Goal: Navigation & Orientation: Find specific page/section

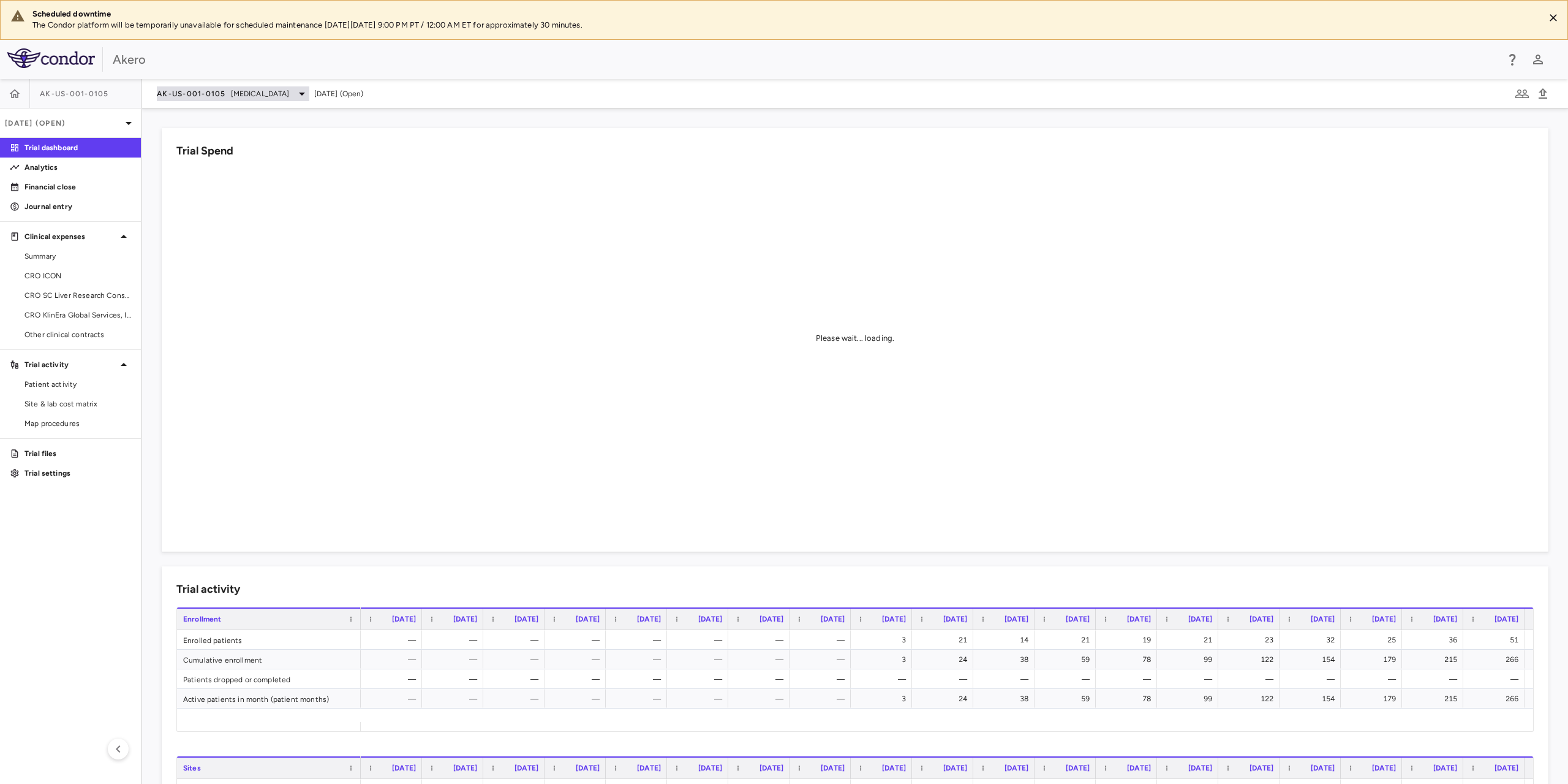
click at [227, 91] on div "AK-US-001-0105 Nonalcoholic Steatohepatitis" at bounding box center [233, 93] width 153 height 15
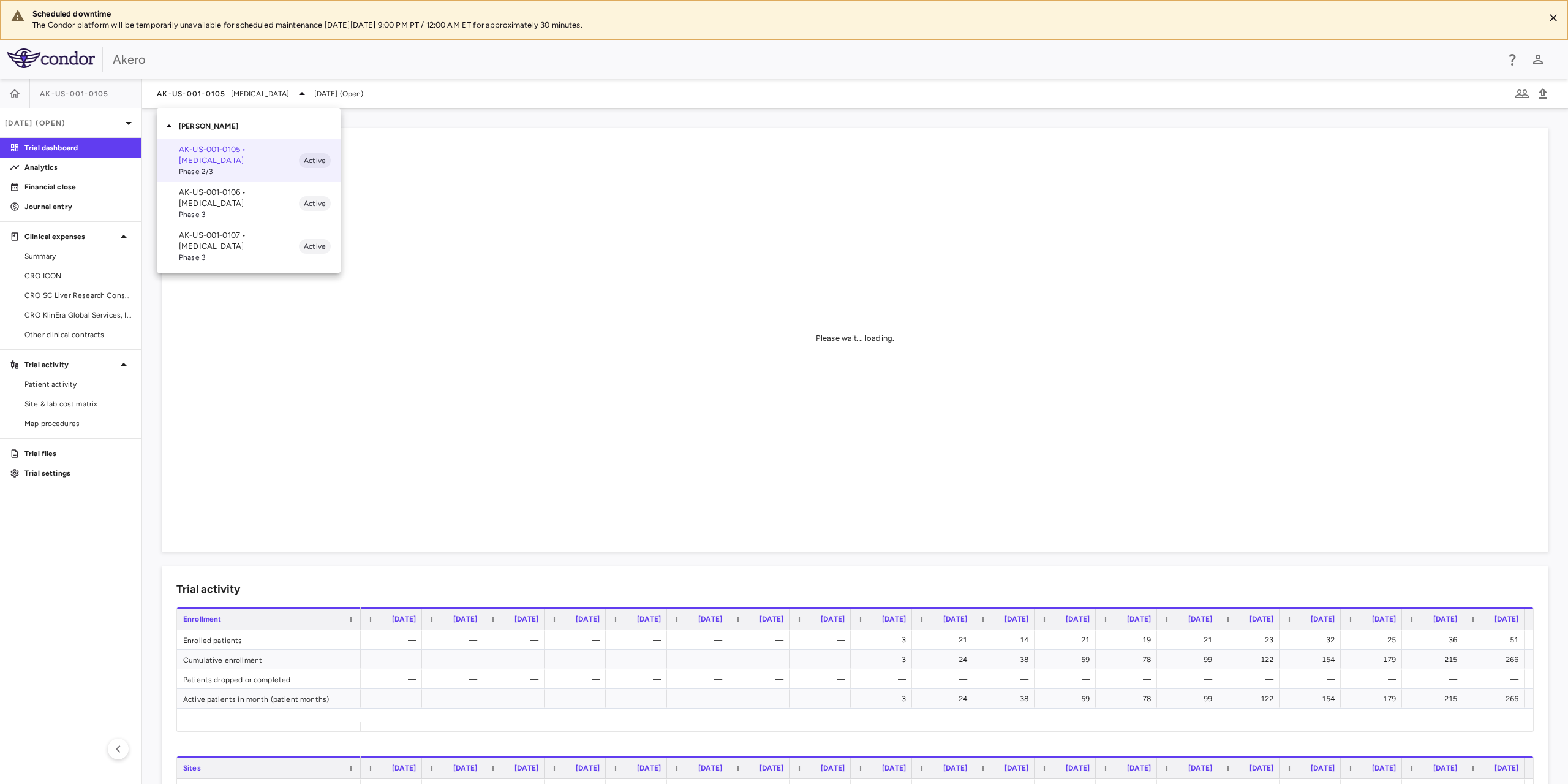
click at [231, 202] on p "AK-US-001-0106 • Nonalcoholic Steatohepatitis" at bounding box center [239, 197] width 120 height 22
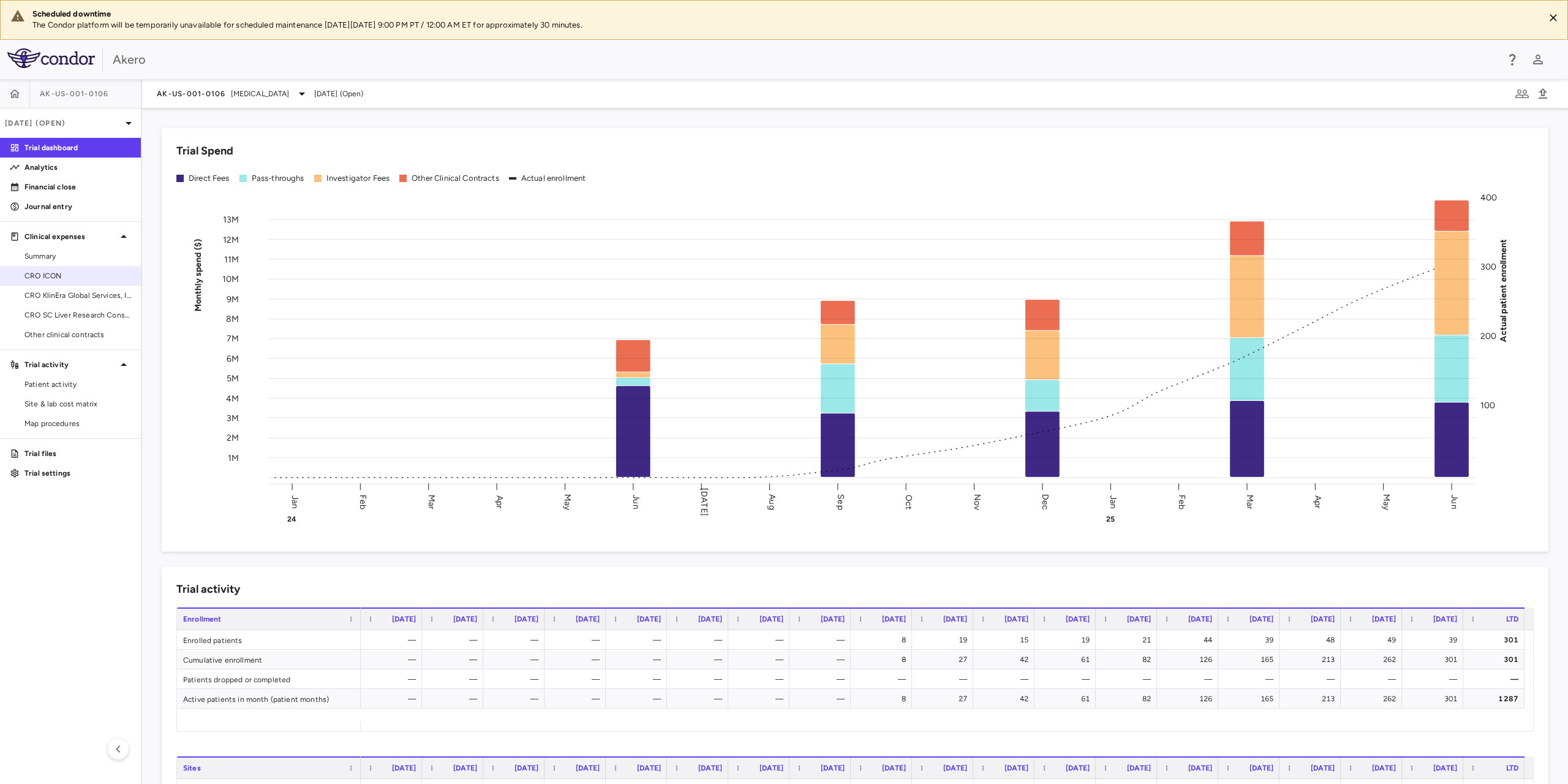
click at [64, 274] on span "CRO ICON" at bounding box center [78, 276] width 107 height 11
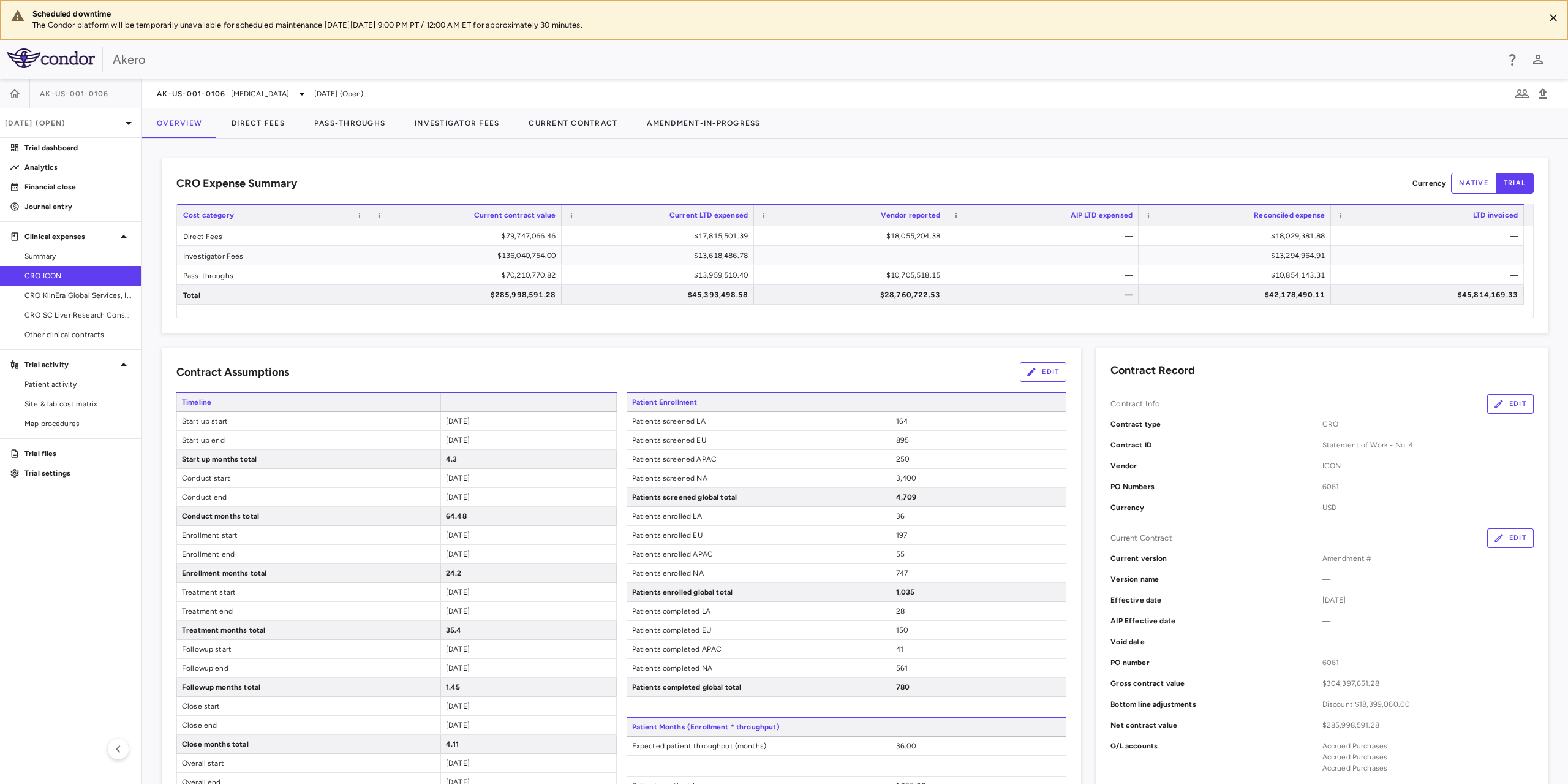
drag, startPoint x: 87, startPoint y: 299, endPoint x: 402, endPoint y: 108, distance: 368.4
click at [87, 299] on span "CRO KlinEra Global Services, Inc" at bounding box center [78, 296] width 107 height 11
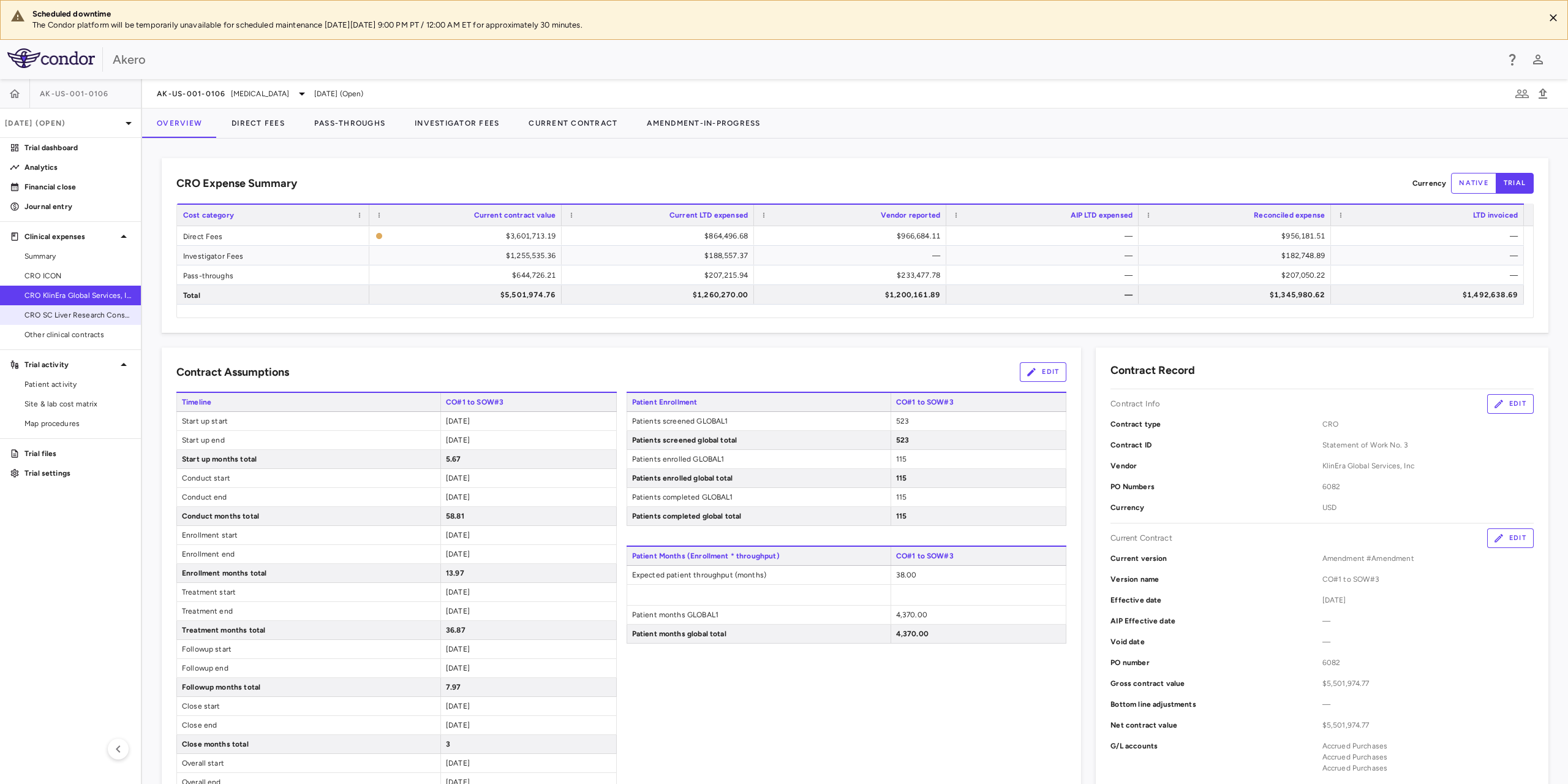
click at [95, 313] on span "CRO SC Liver Research Consortium LLC" at bounding box center [78, 315] width 107 height 11
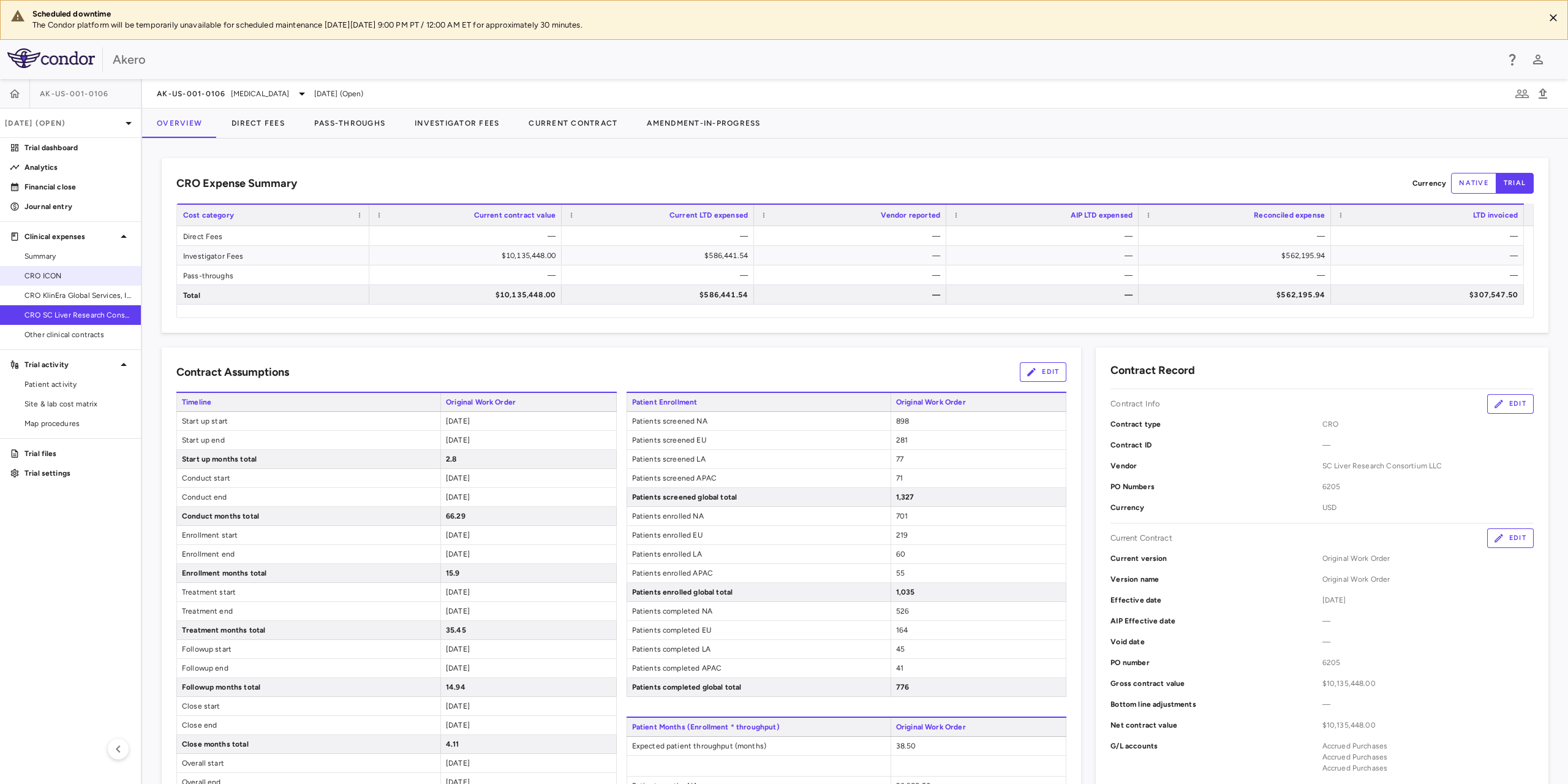
click at [50, 271] on span "CRO ICON" at bounding box center [78, 276] width 107 height 11
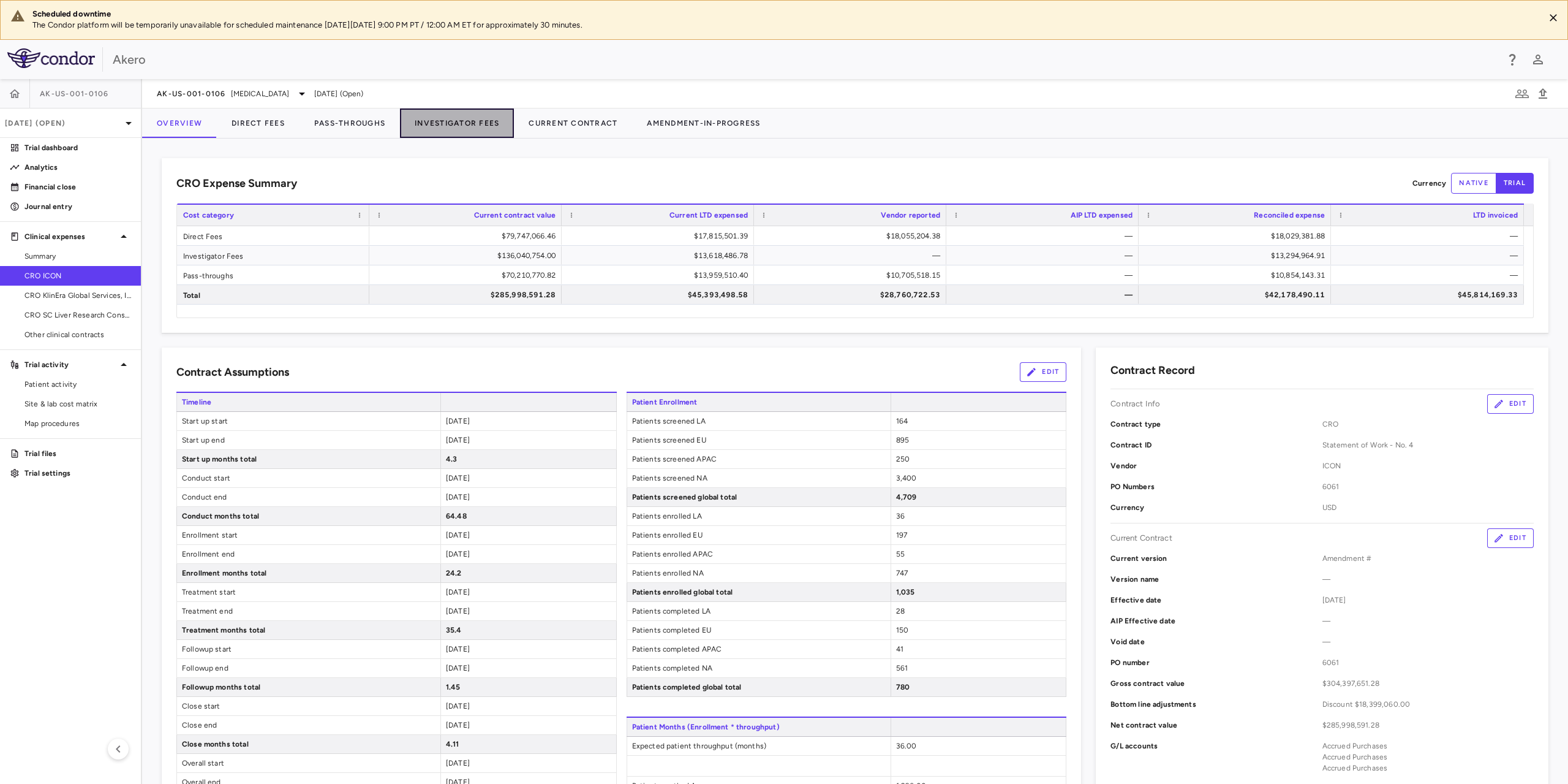
click at [487, 125] on button "Investigator Fees" at bounding box center [457, 123] width 114 height 30
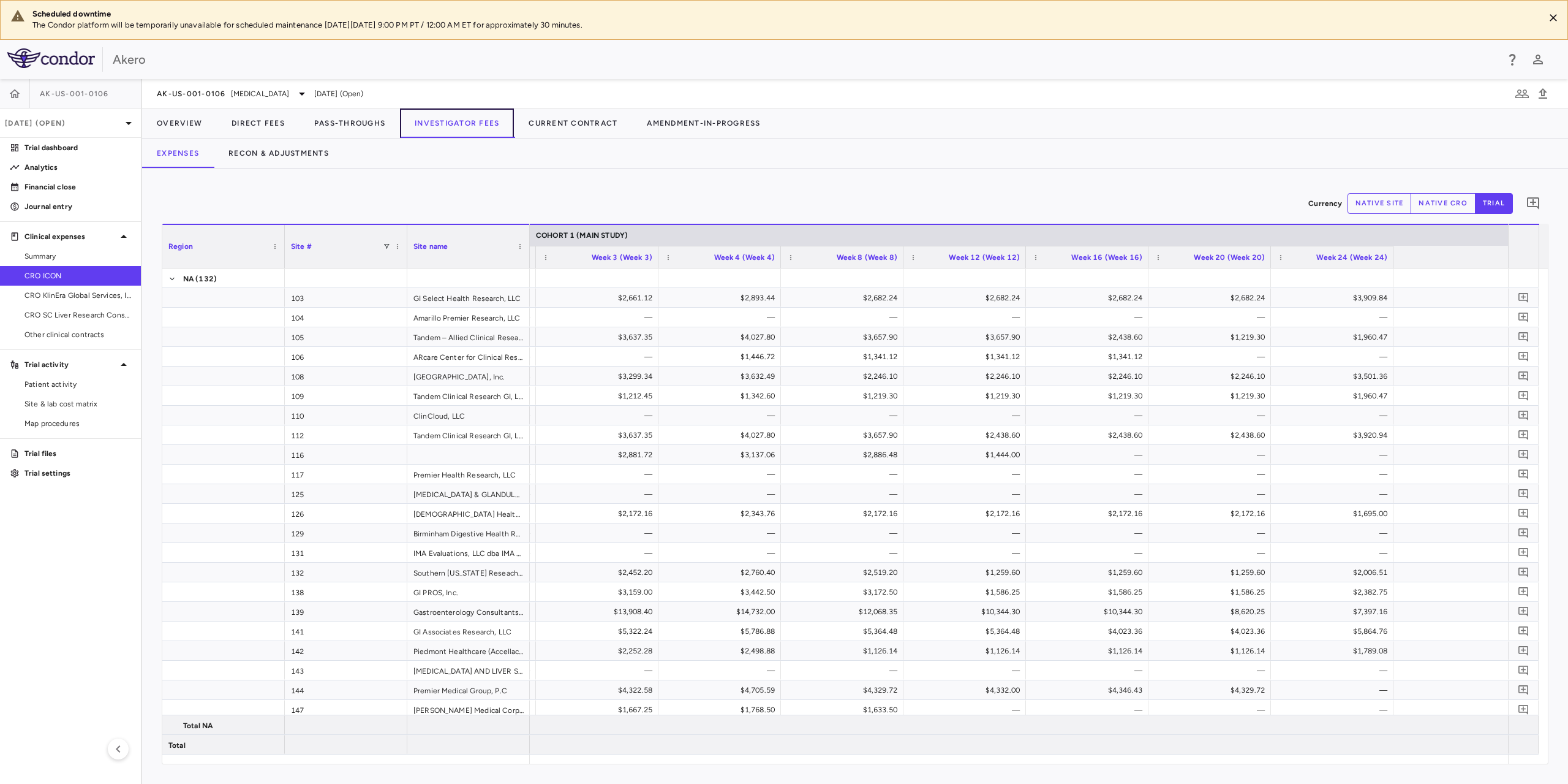
scroll to position [0, 580]
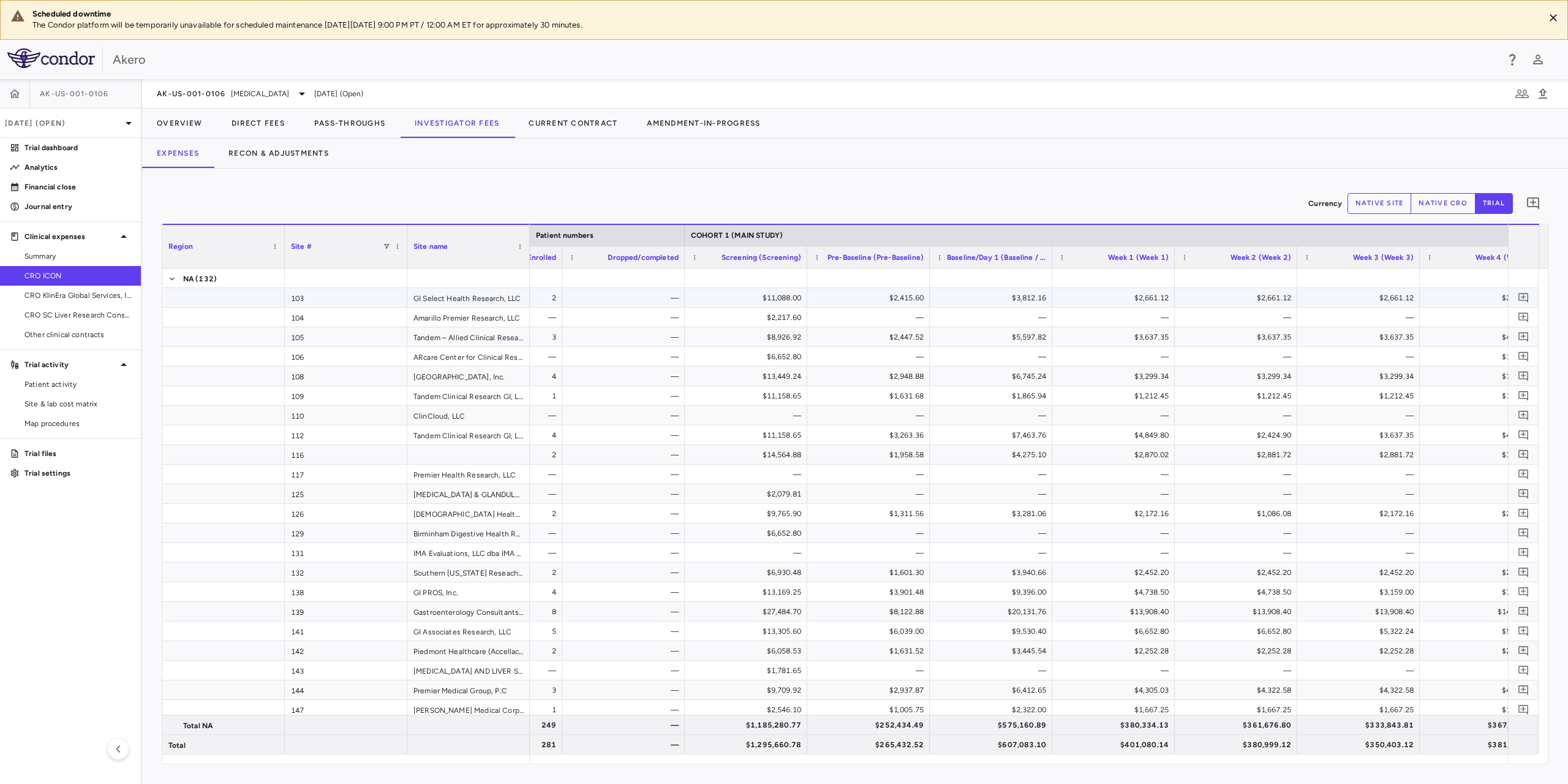
click at [320, 303] on div "103" at bounding box center [346, 297] width 122 height 19
click at [775, 298] on div "$11,088.00" at bounding box center [748, 298] width 105 height 20
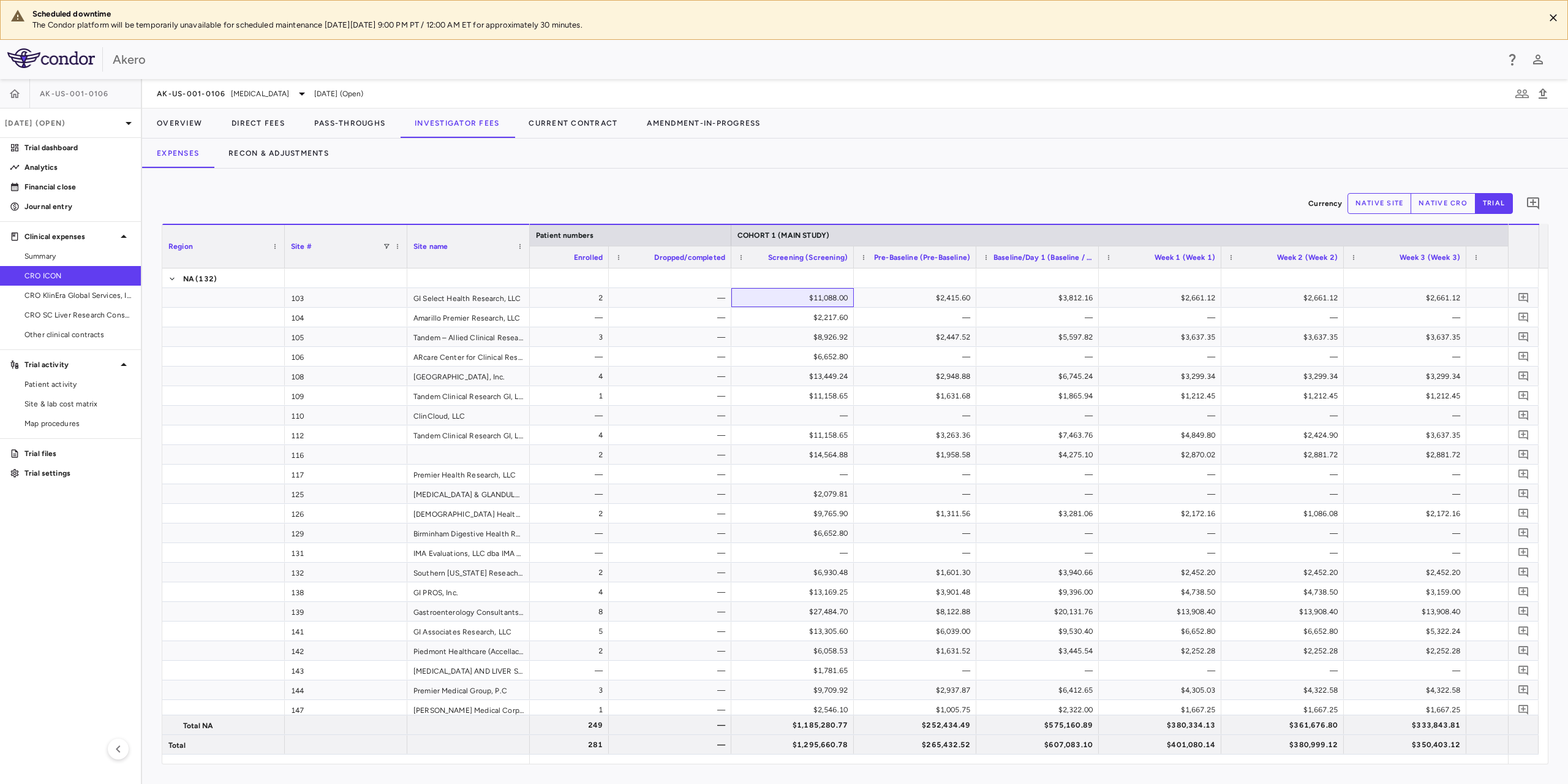
scroll to position [0, 0]
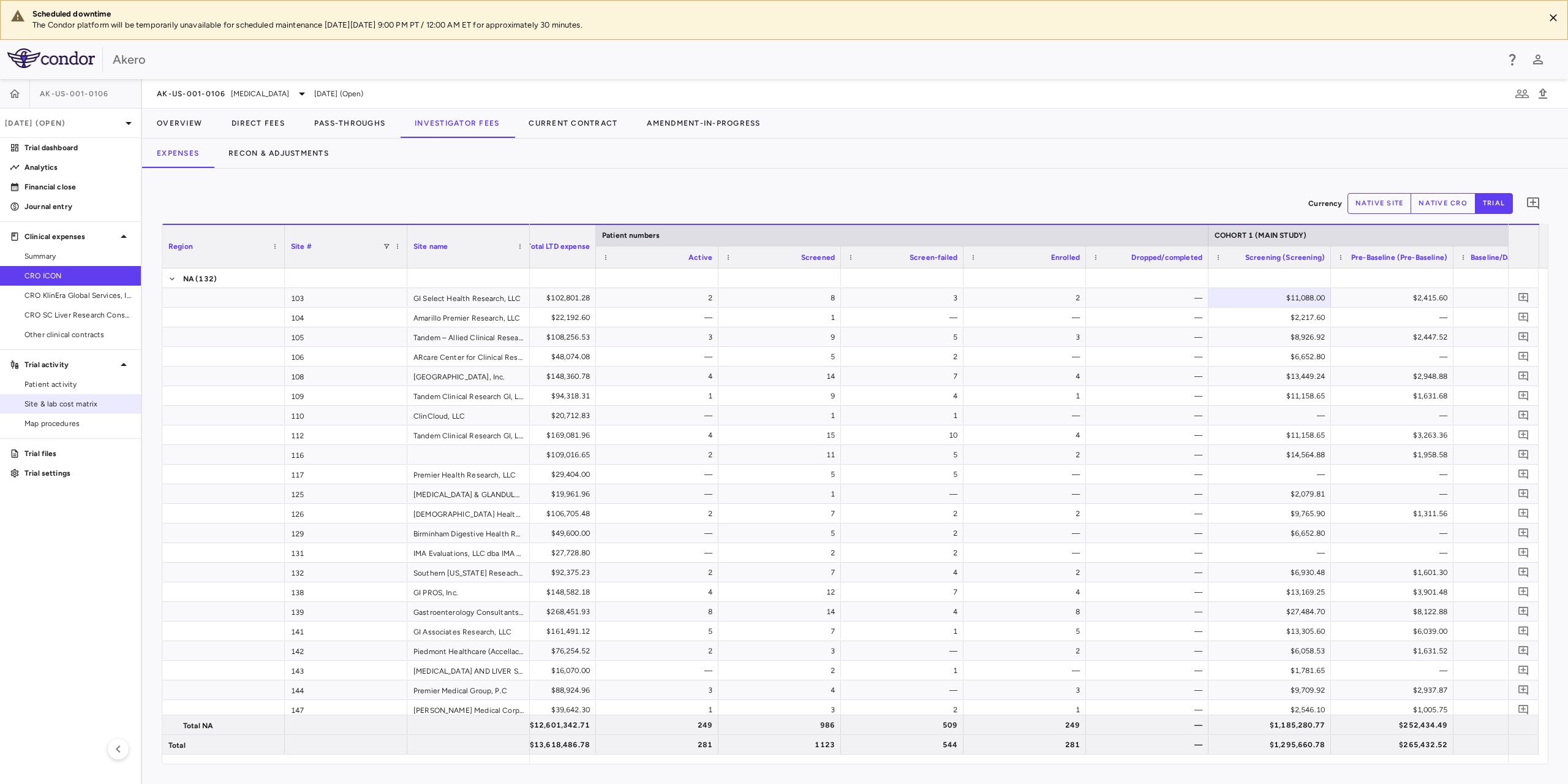
click at [79, 401] on span "Site & lab cost matrix" at bounding box center [78, 404] width 107 height 11
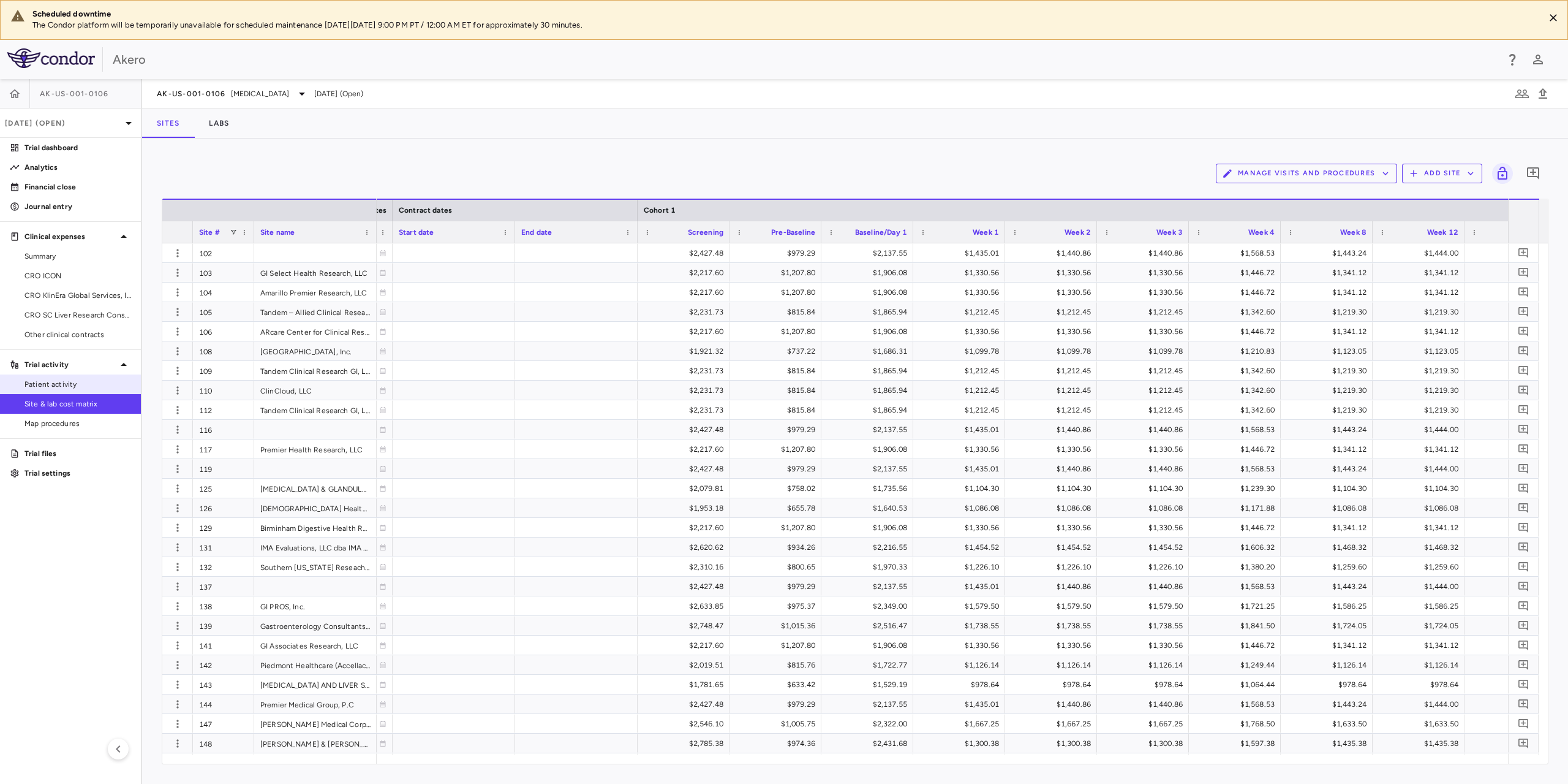
click at [59, 388] on span "Patient activity" at bounding box center [78, 384] width 107 height 11
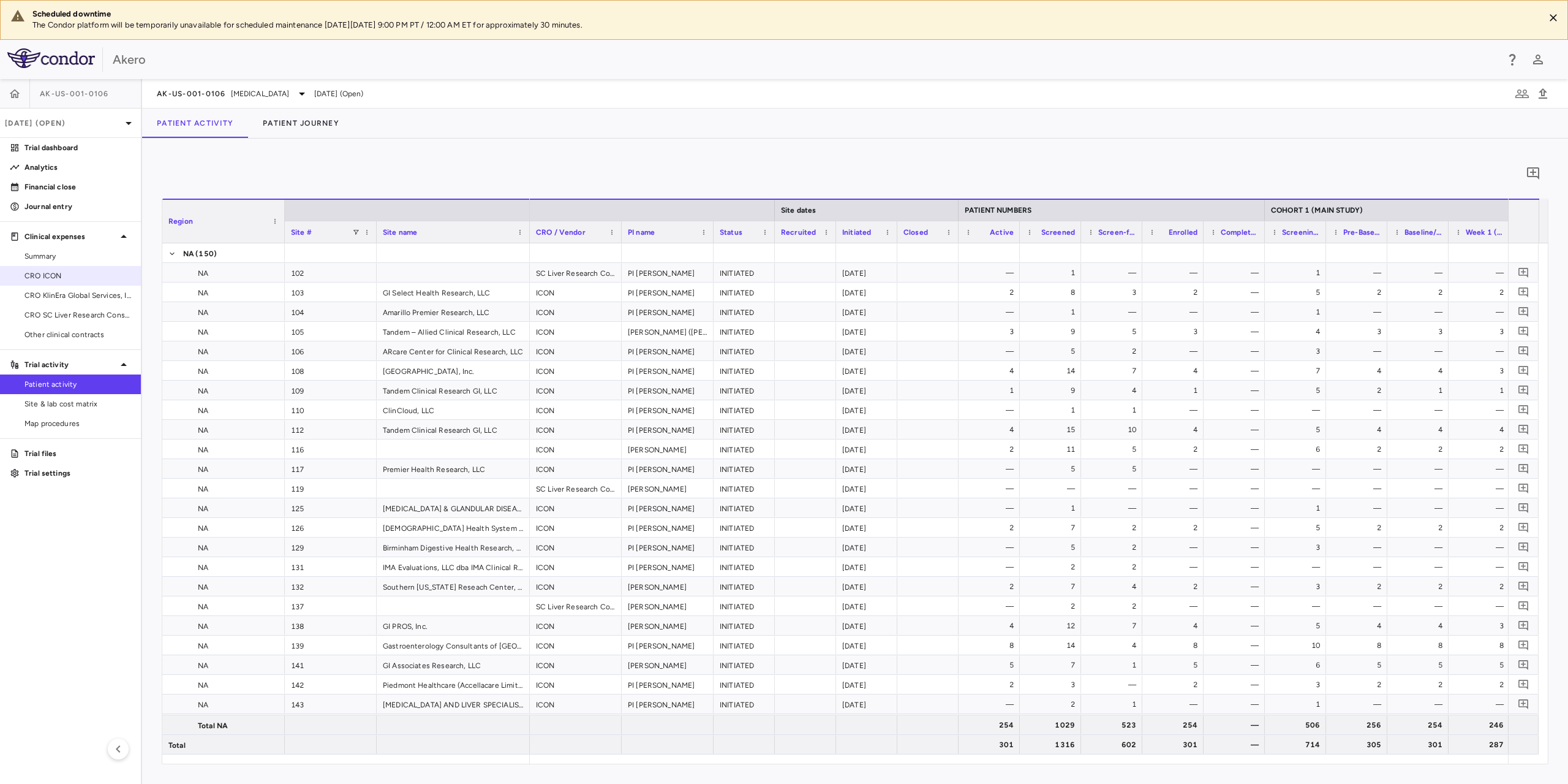
click at [47, 272] on span "CRO ICON" at bounding box center [78, 276] width 107 height 11
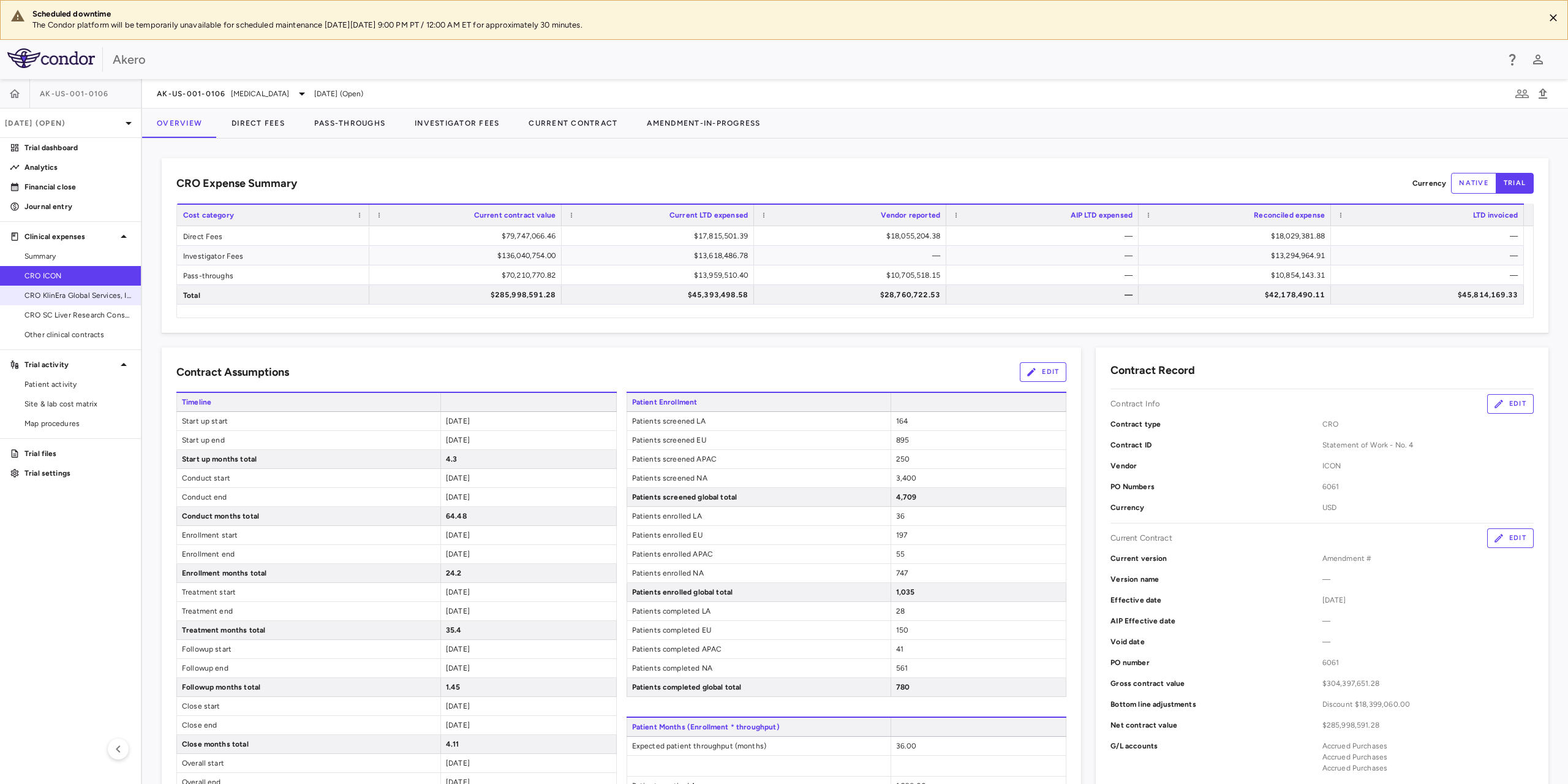
click at [77, 299] on span "CRO KlinEra Global Services, Inc" at bounding box center [78, 296] width 107 height 11
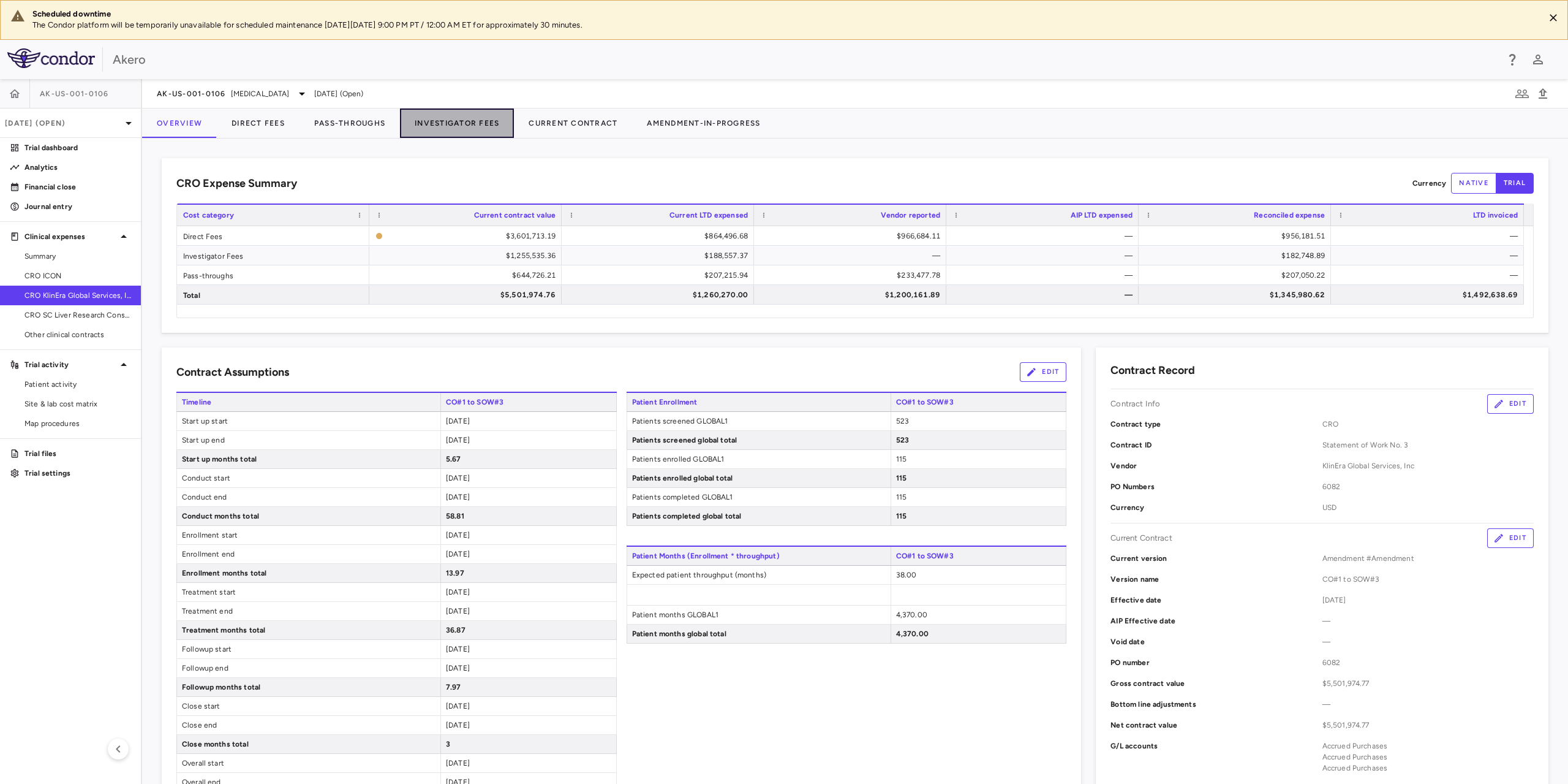
click at [499, 125] on button "Investigator Fees" at bounding box center [457, 123] width 114 height 30
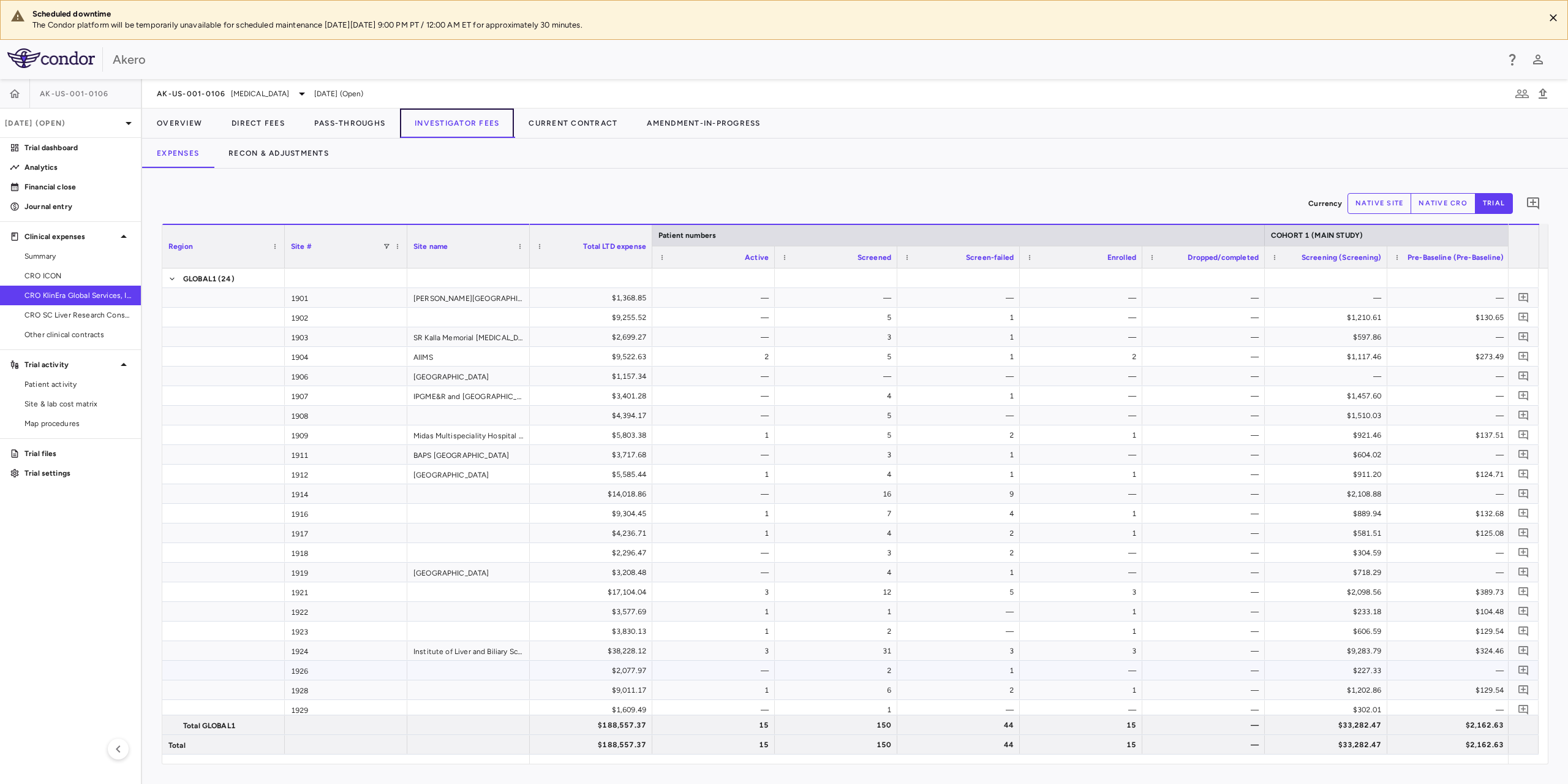
scroll to position [43, 0]
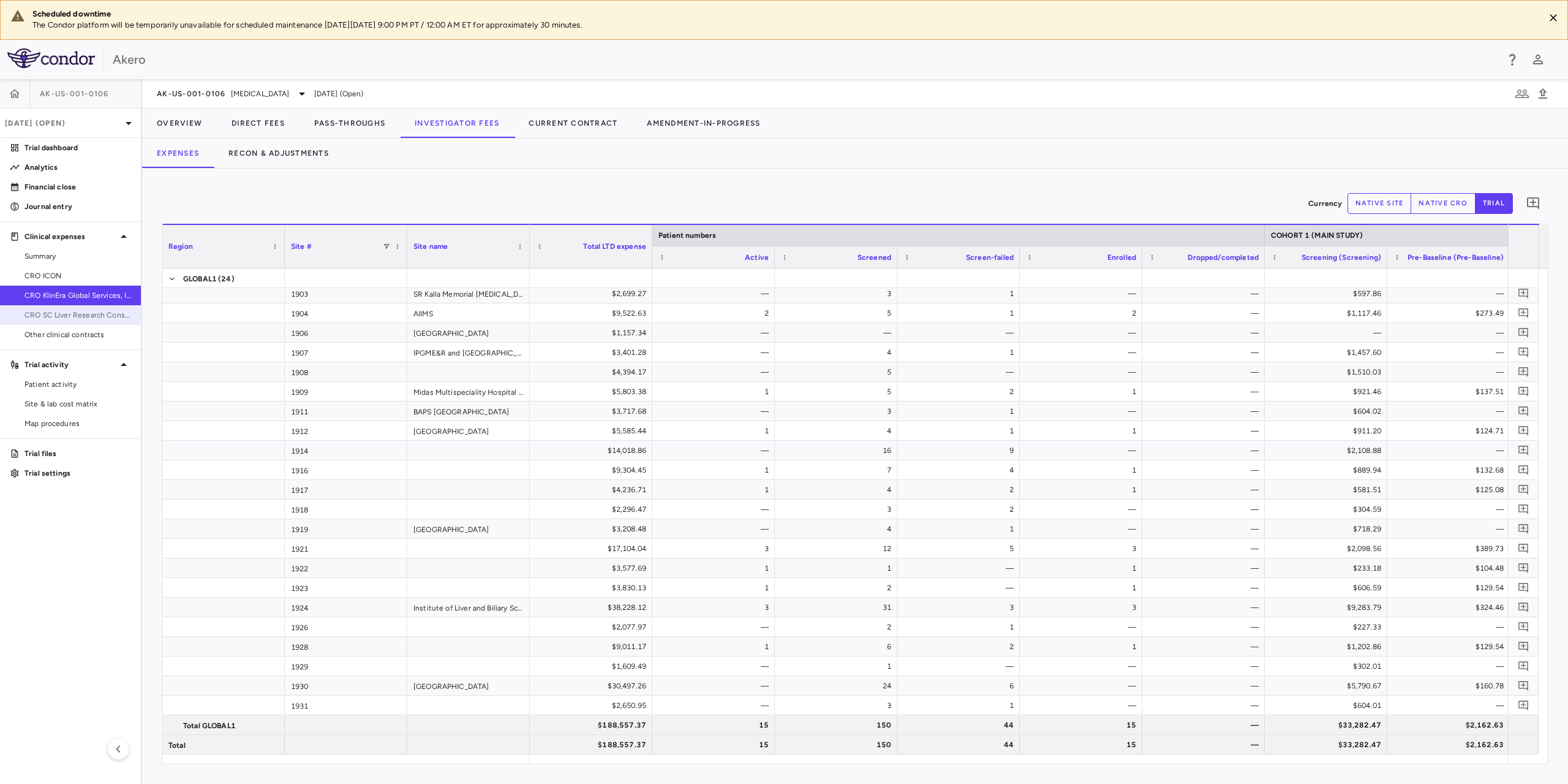
click at [62, 313] on span "CRO SC Liver Research Consortium LLC" at bounding box center [78, 315] width 107 height 11
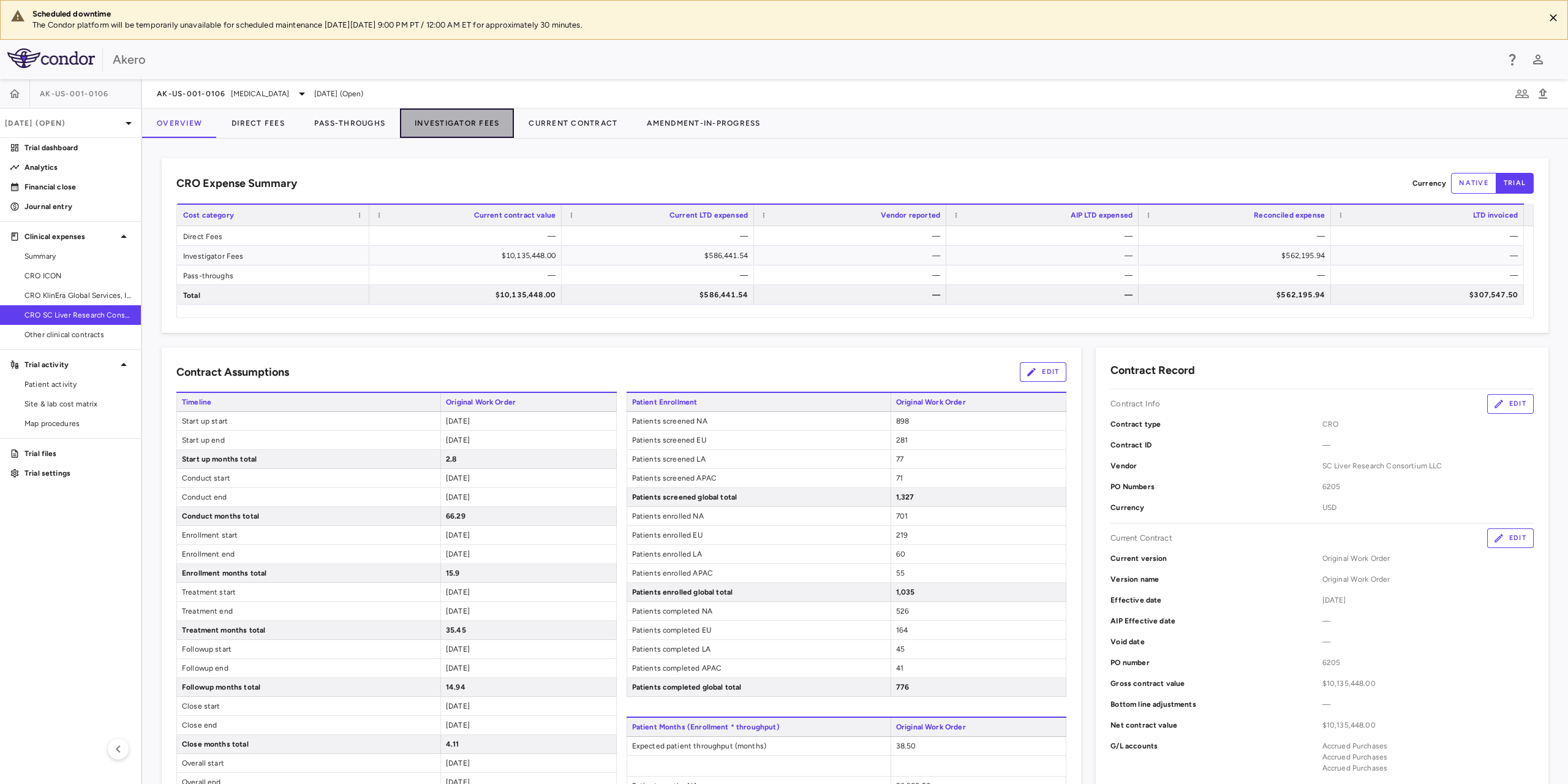
click at [443, 122] on button "Investigator Fees" at bounding box center [457, 123] width 114 height 30
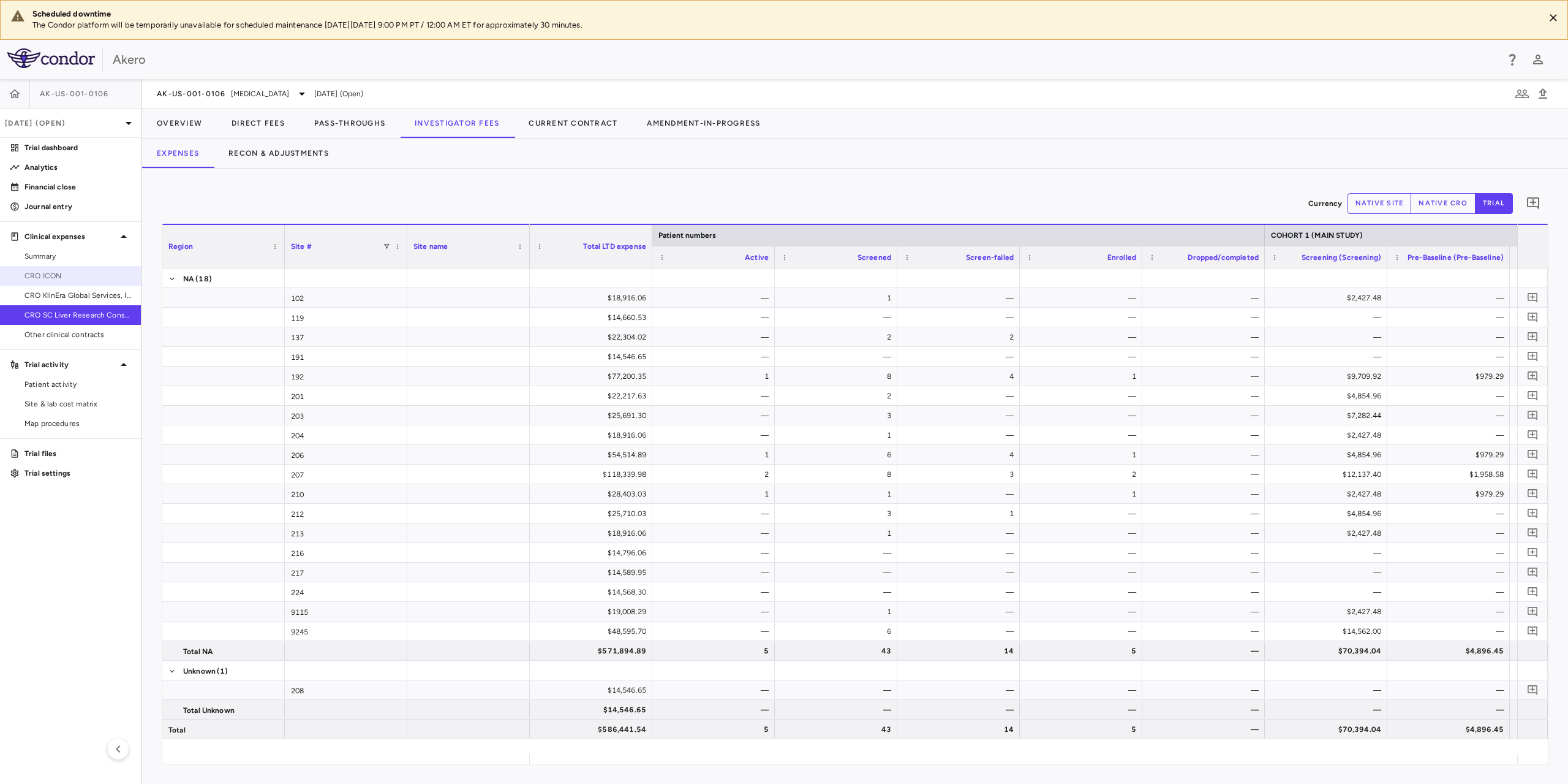
click at [78, 282] on link "CRO ICON" at bounding box center [70, 276] width 141 height 18
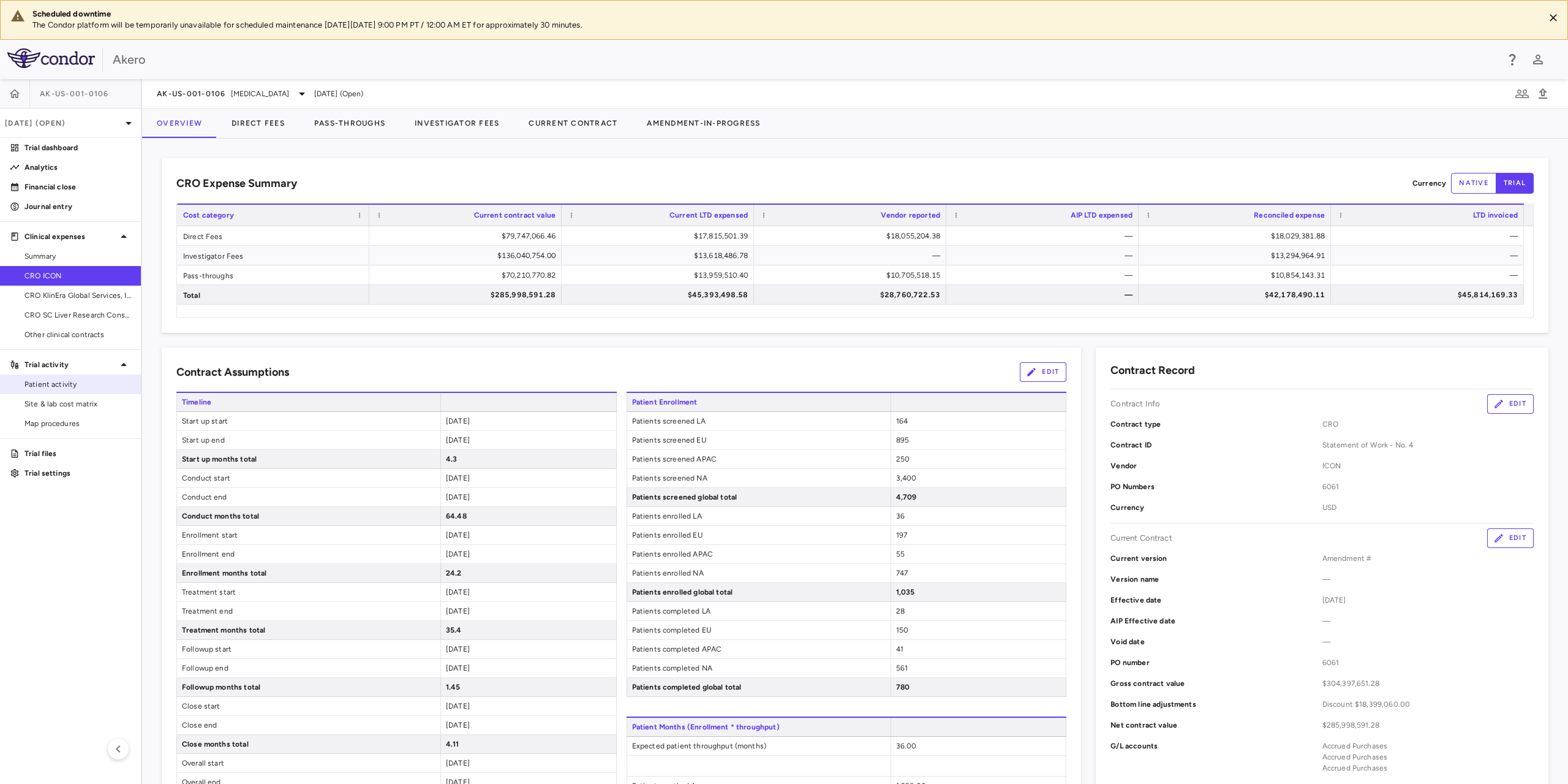
click at [90, 389] on span "Patient activity" at bounding box center [78, 384] width 107 height 11
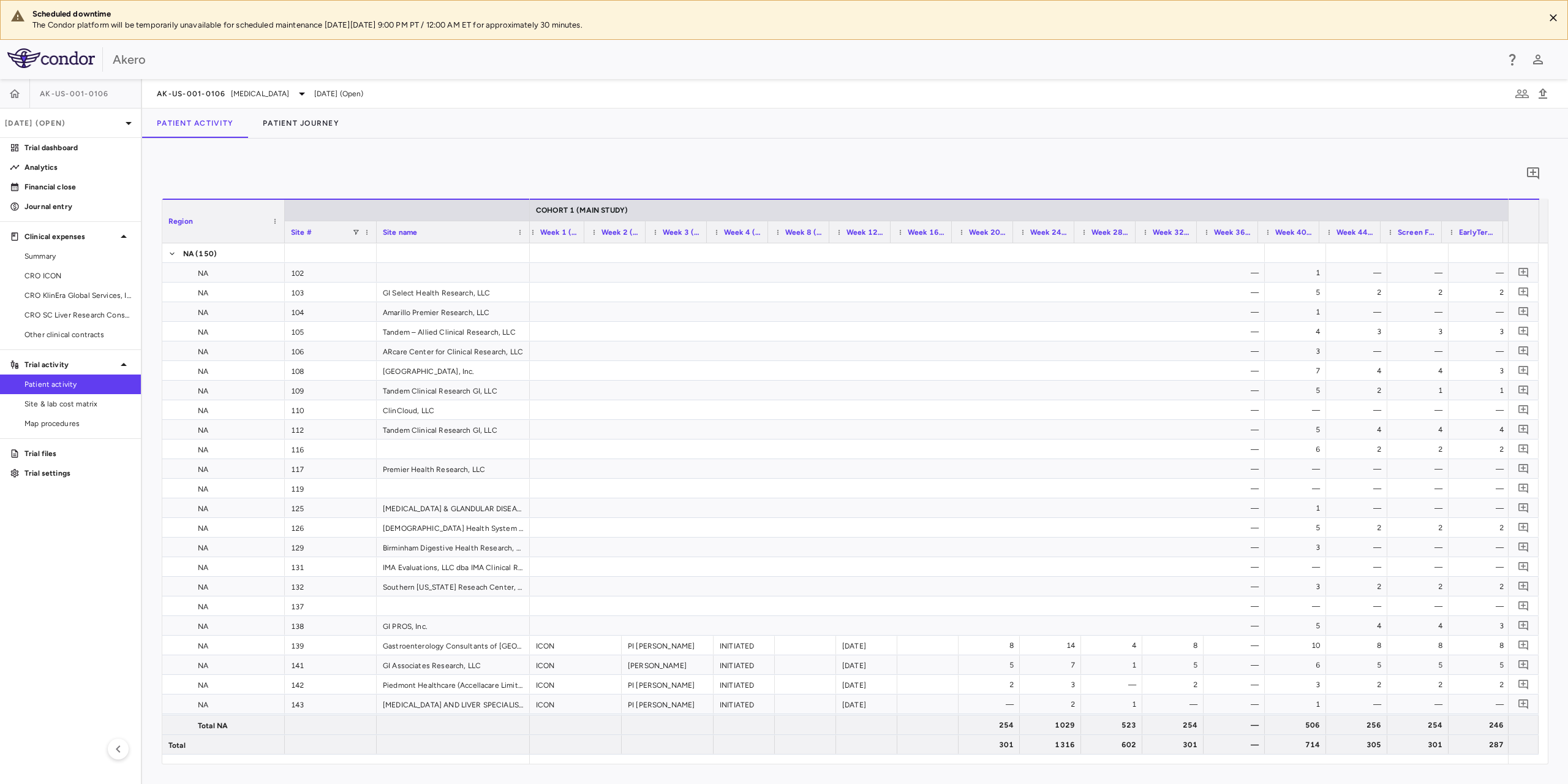
scroll to position [0, 926]
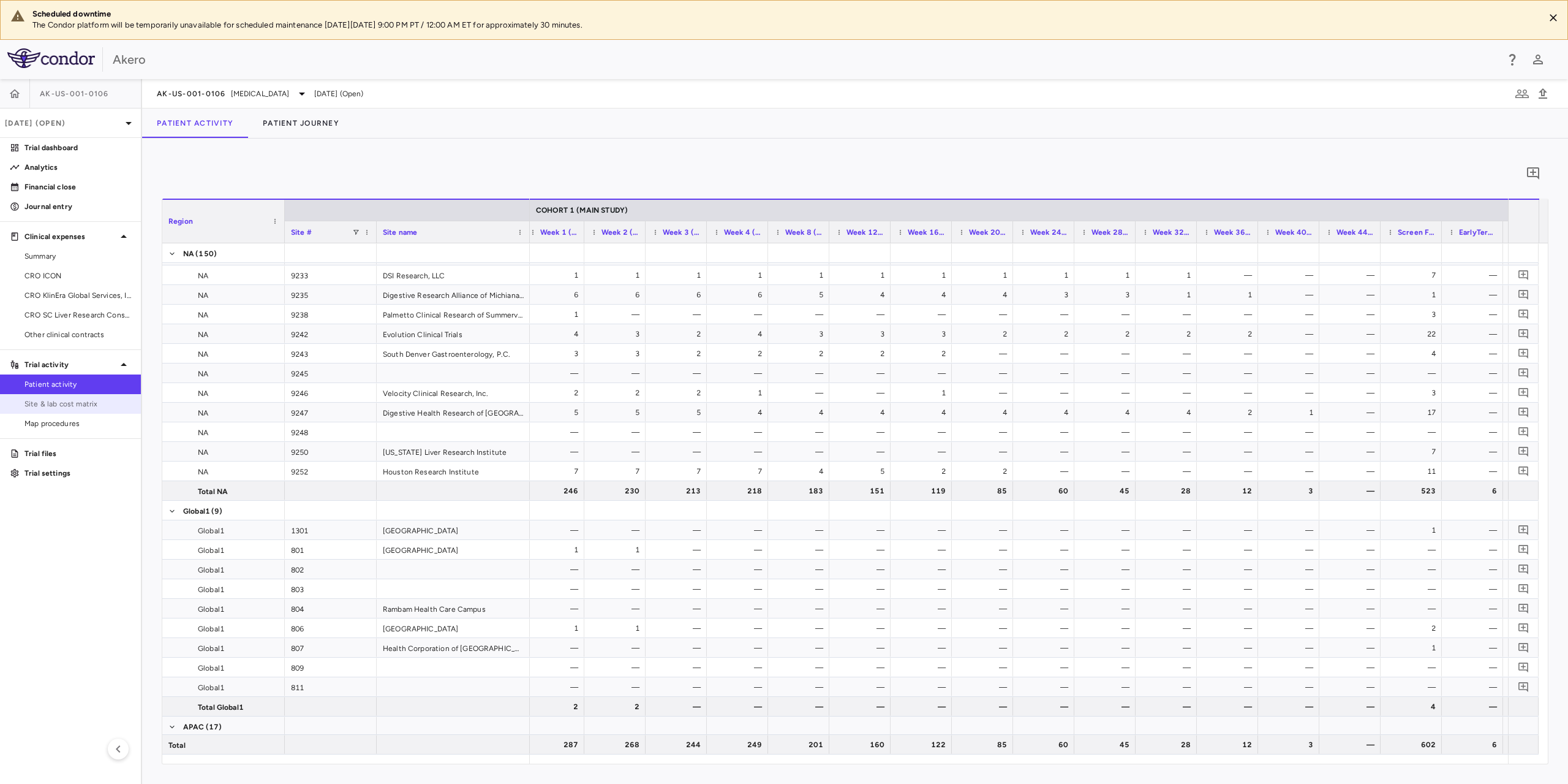
click at [70, 405] on span "Site & lab cost matrix" at bounding box center [78, 404] width 107 height 11
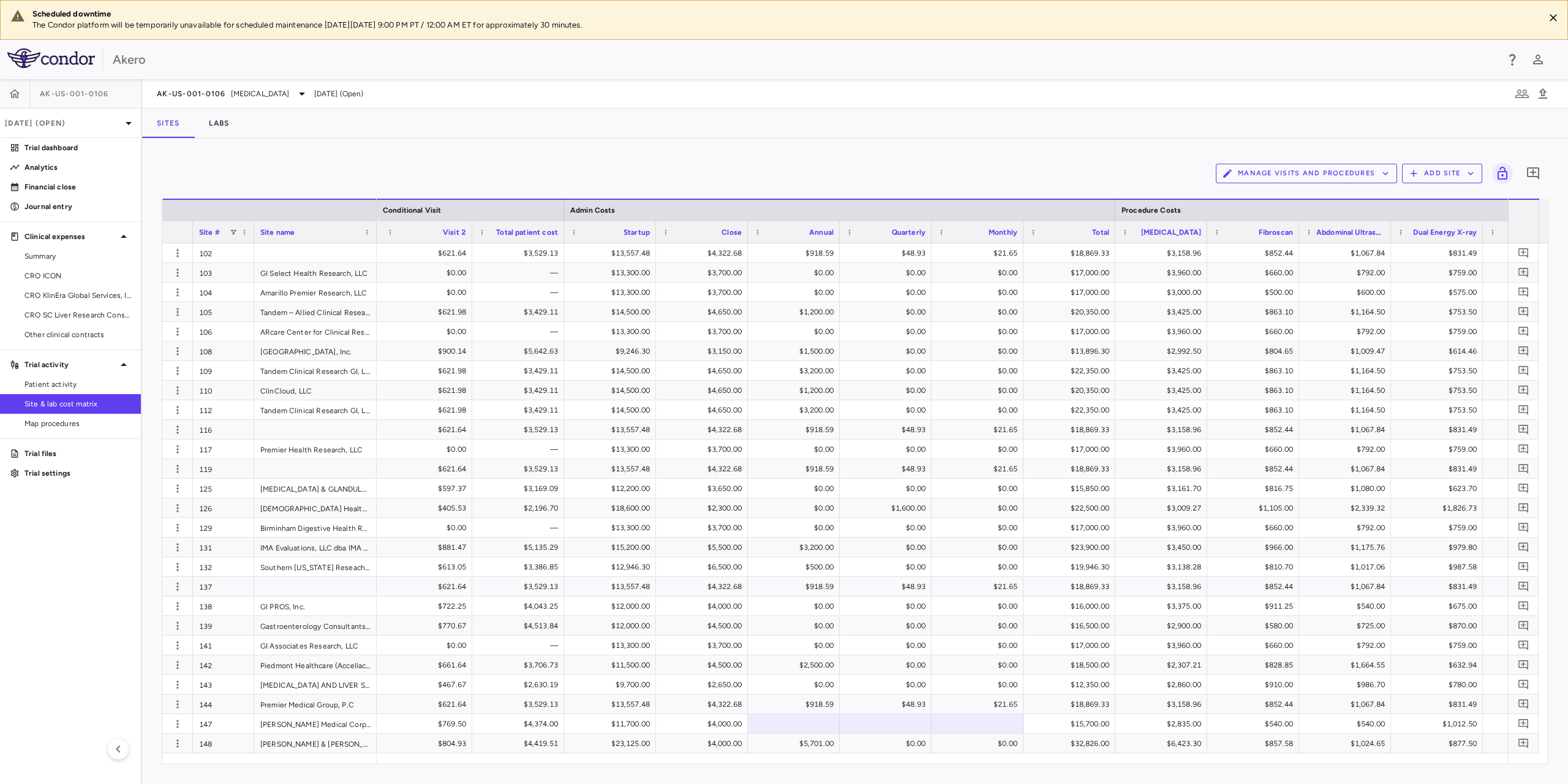
scroll to position [0, 6048]
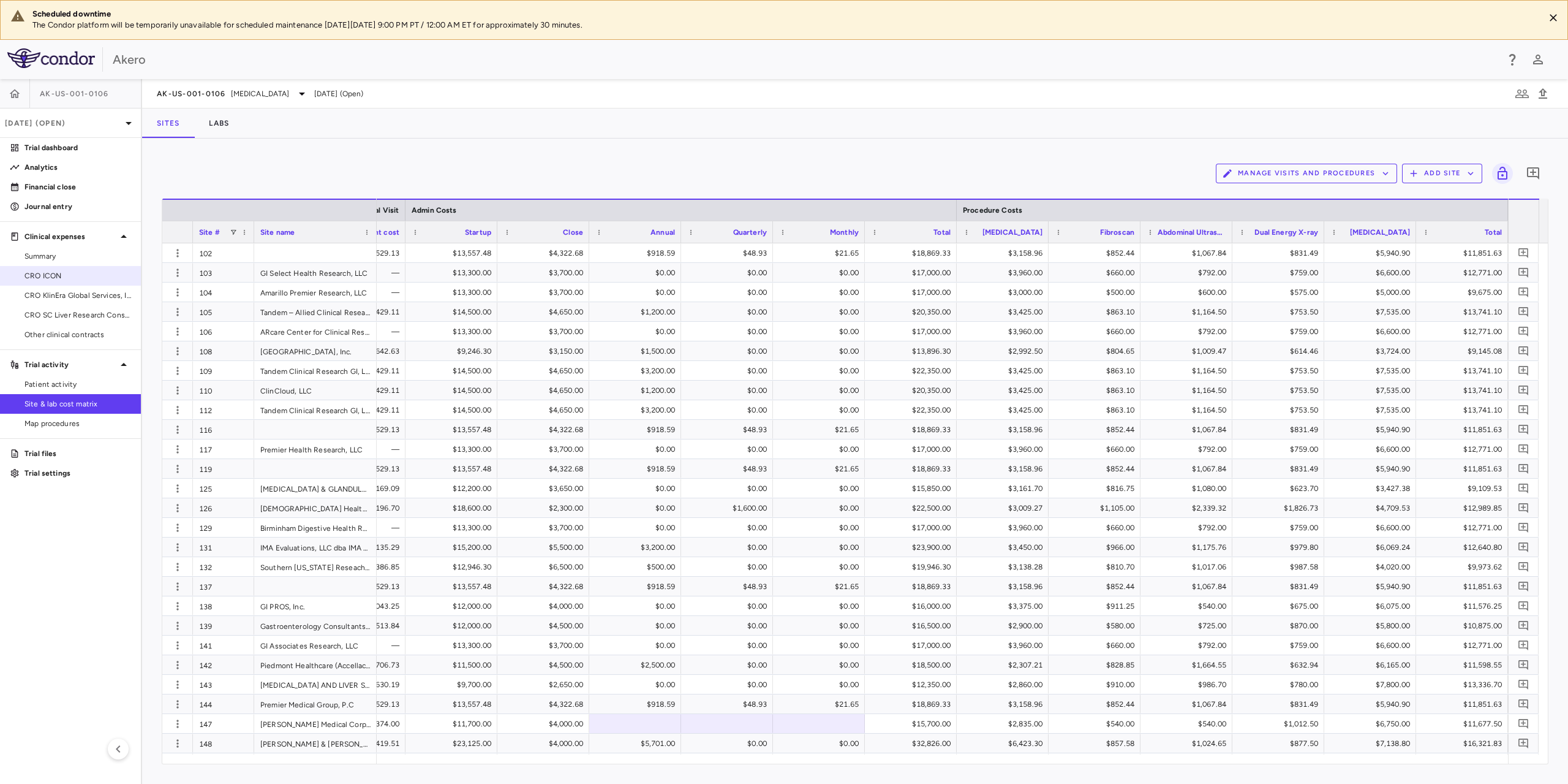
click at [78, 279] on span "CRO ICON" at bounding box center [78, 276] width 107 height 11
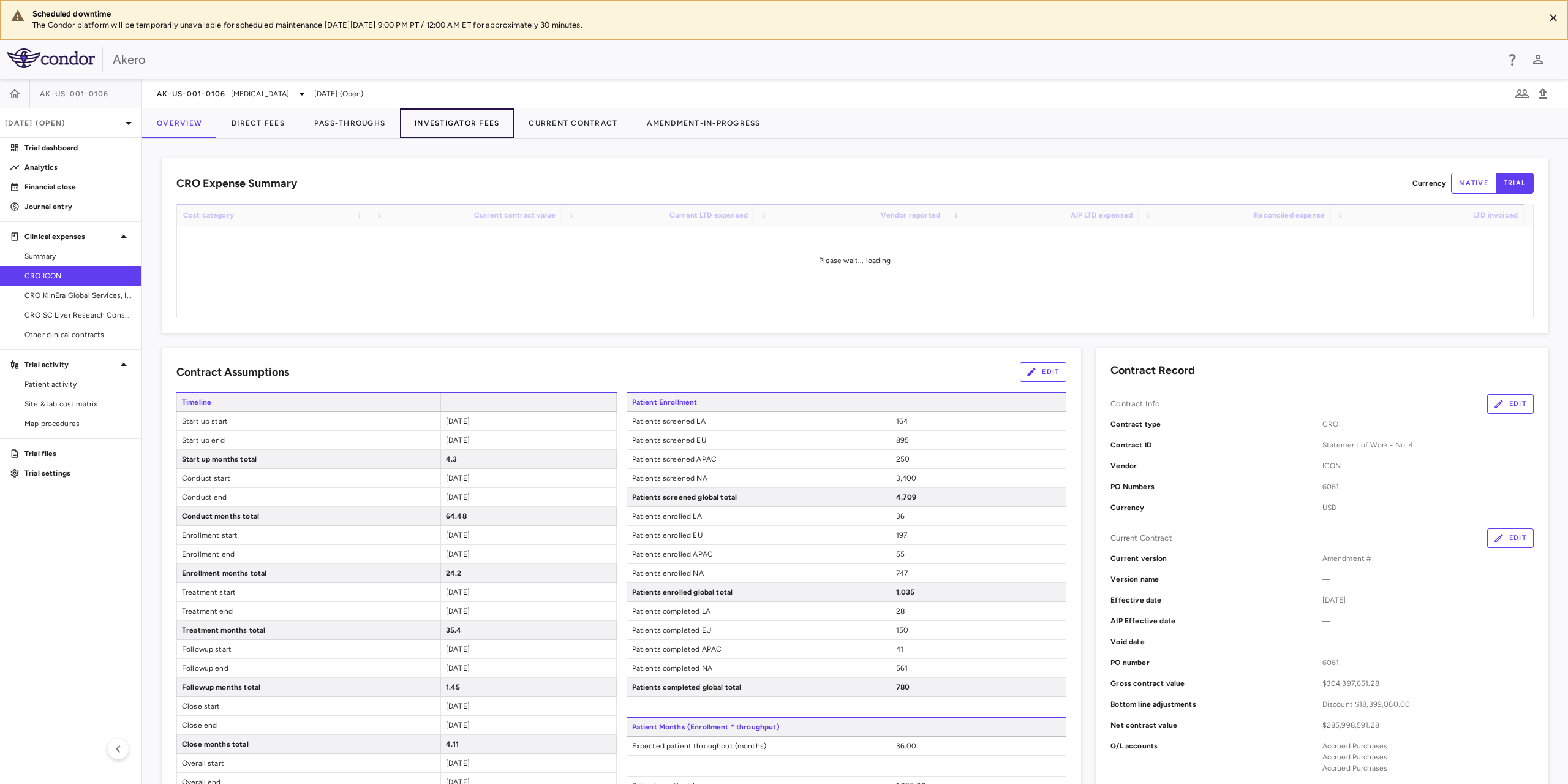
click at [469, 123] on button "Investigator Fees" at bounding box center [457, 123] width 114 height 30
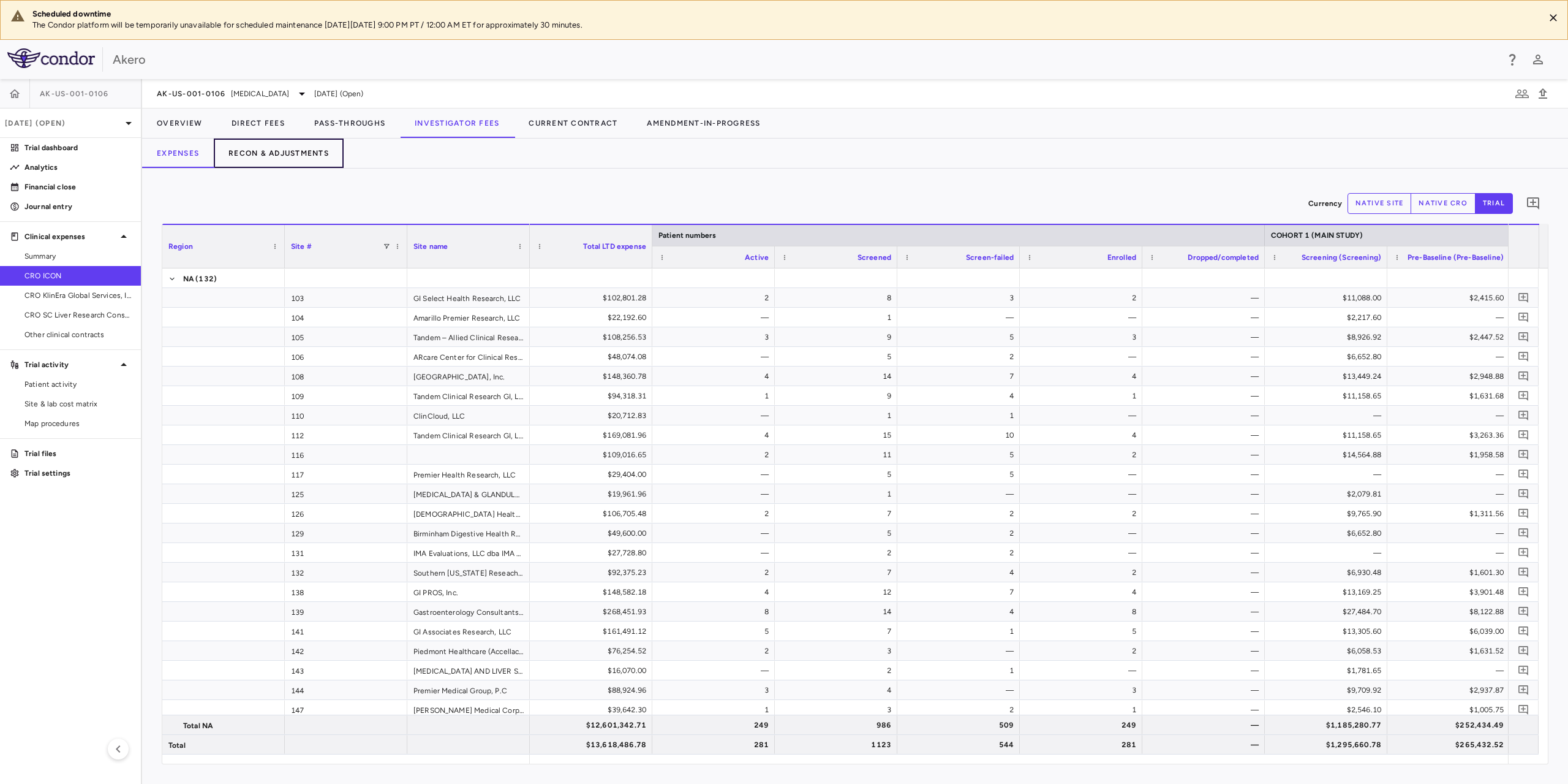
click at [298, 149] on button "Recon & Adjustments" at bounding box center [279, 154] width 130 height 30
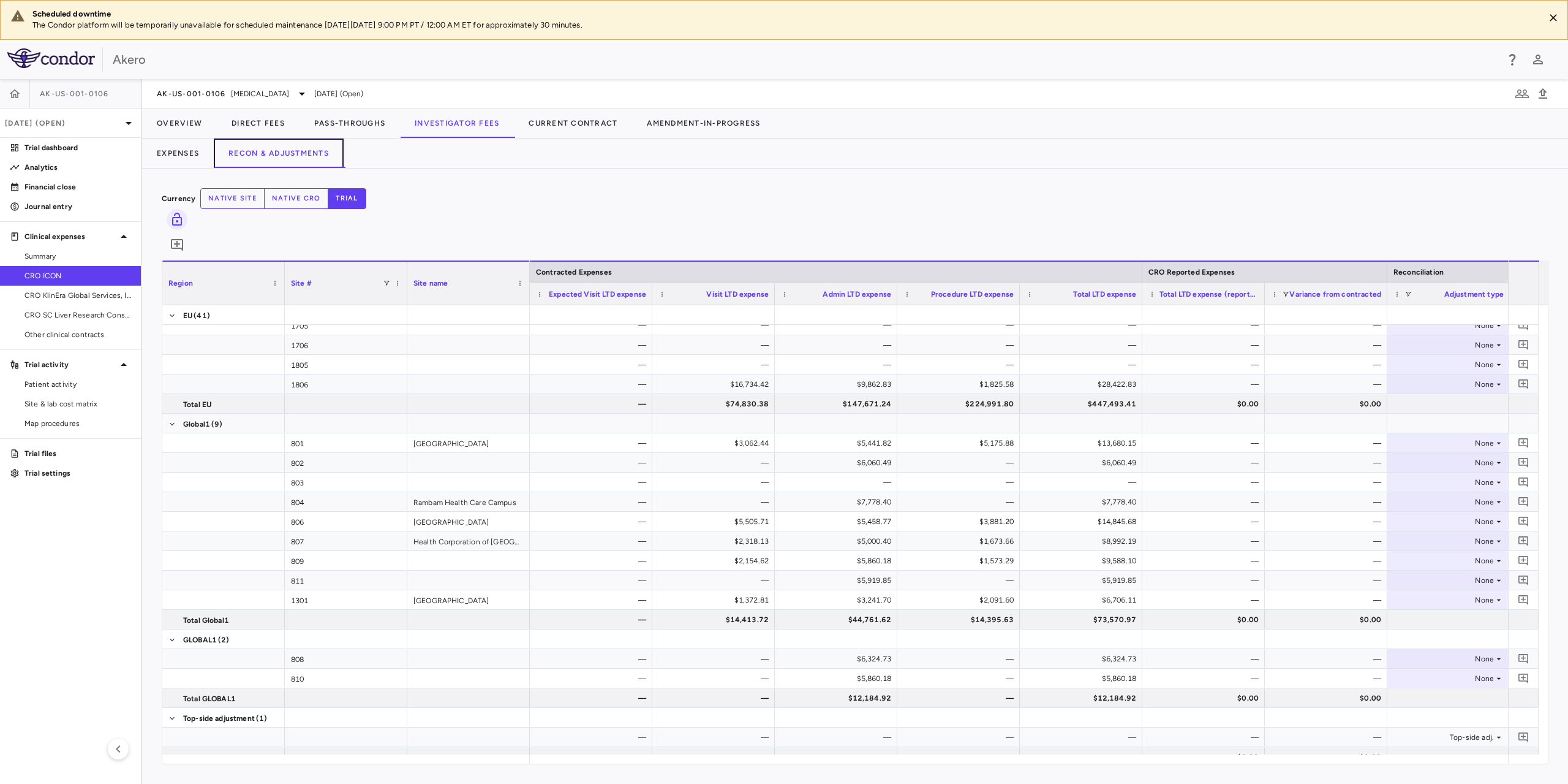
scroll to position [0, 247]
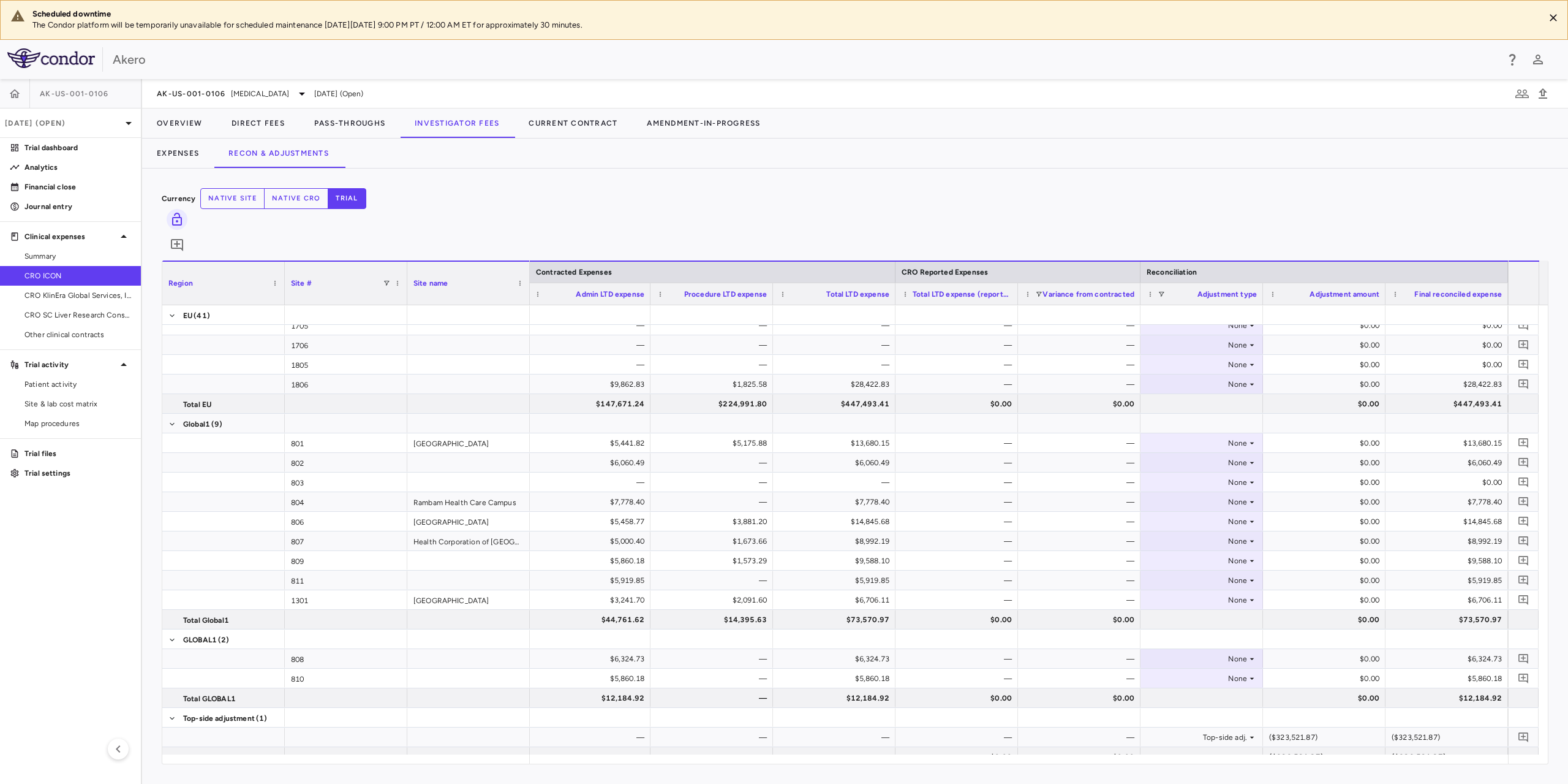
click at [16, 618] on aside "AK-US-001-0106 Jun 2025 (Open) Trial dashboard Analytics Financial close Journa…" at bounding box center [71, 432] width 142 height 705
click at [53, 405] on span "Site & lab cost matrix" at bounding box center [78, 404] width 107 height 11
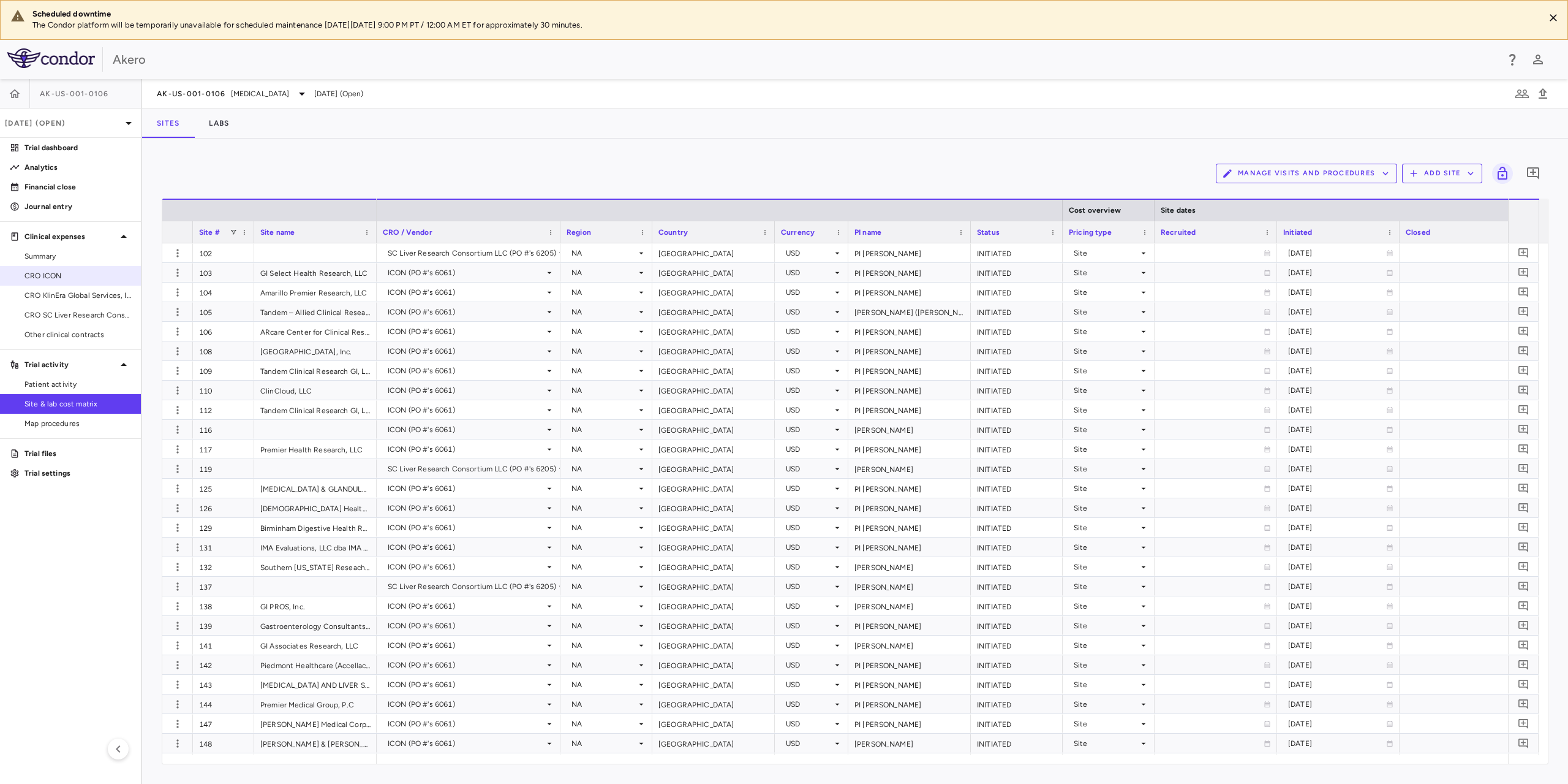
click at [58, 277] on span "CRO ICON" at bounding box center [78, 276] width 107 height 11
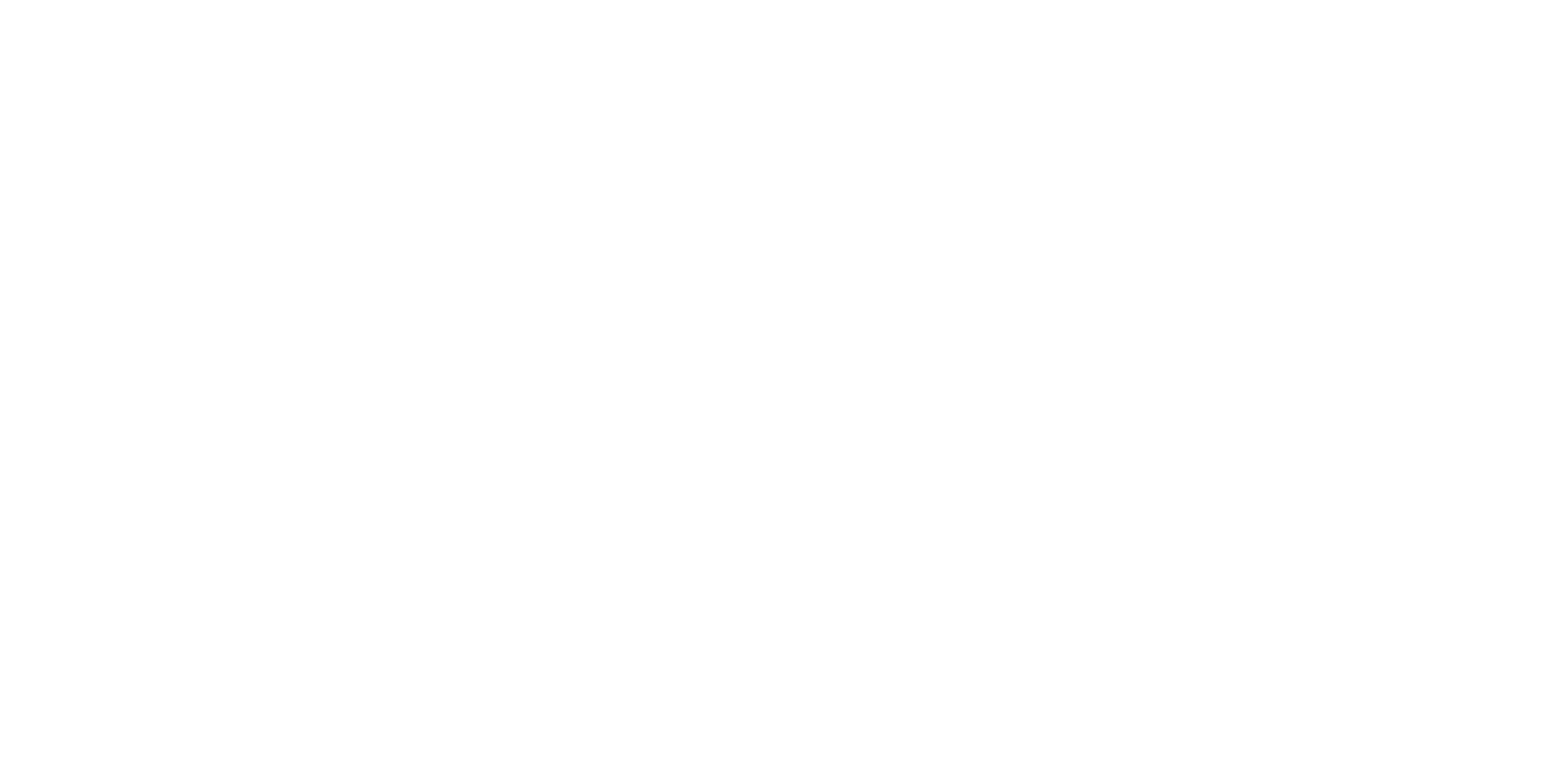
click at [771, 529] on div at bounding box center [784, 392] width 1568 height 784
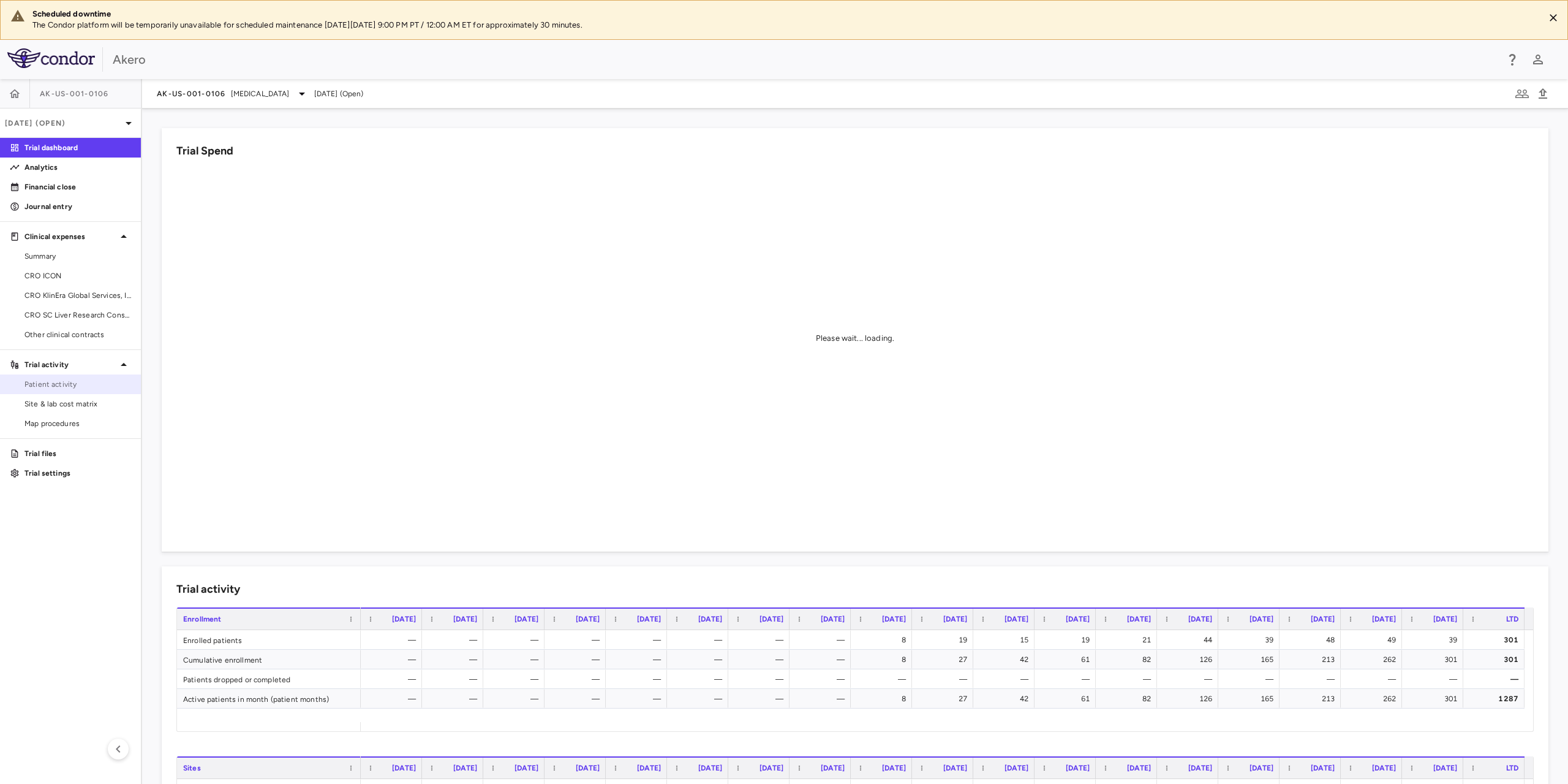
click at [57, 379] on span "Patient activity" at bounding box center [78, 384] width 107 height 11
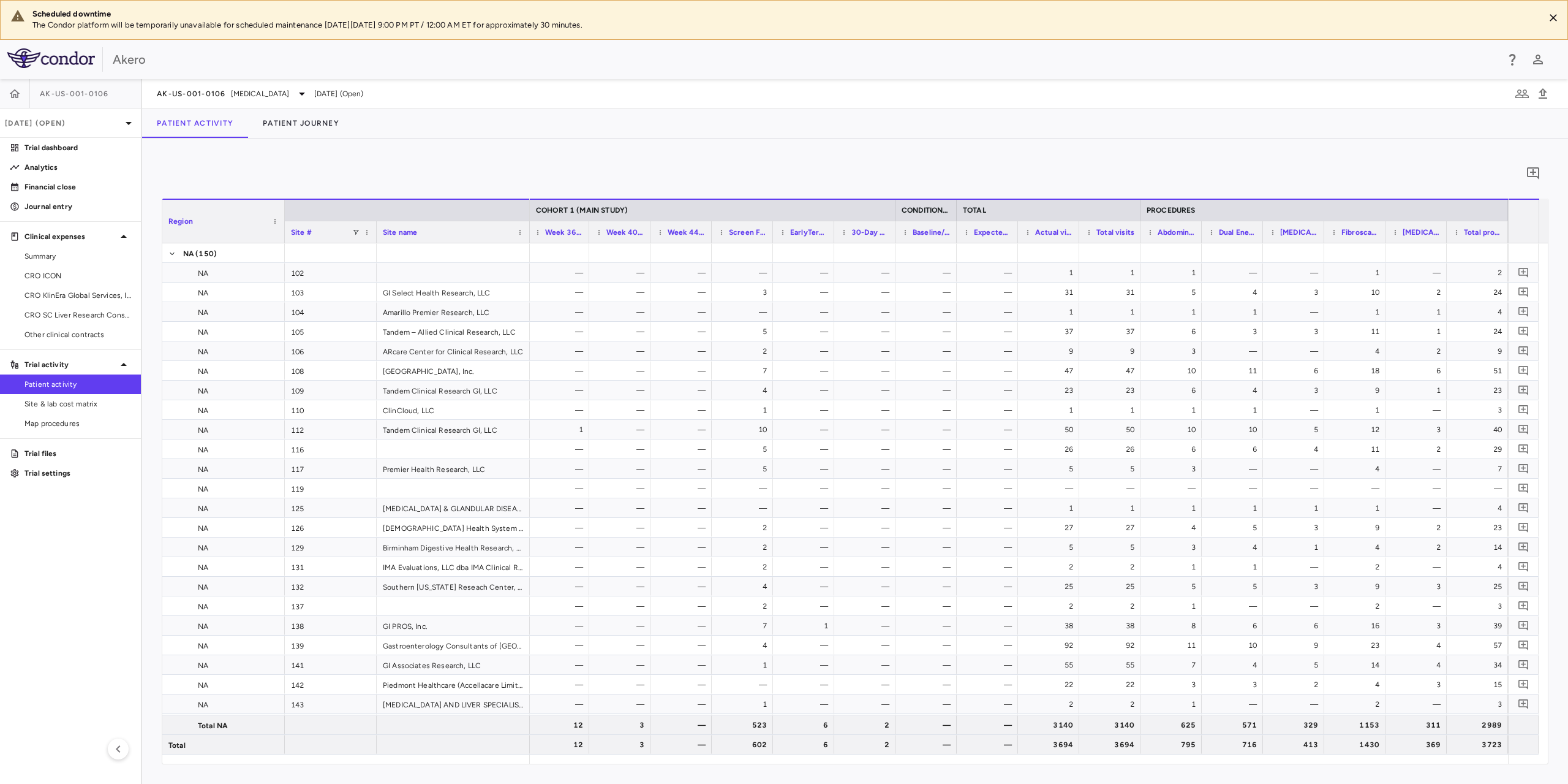
drag, startPoint x: 52, startPoint y: 278, endPoint x: 146, endPoint y: 250, distance: 98.1
click at [52, 278] on span "CRO ICON" at bounding box center [78, 276] width 107 height 11
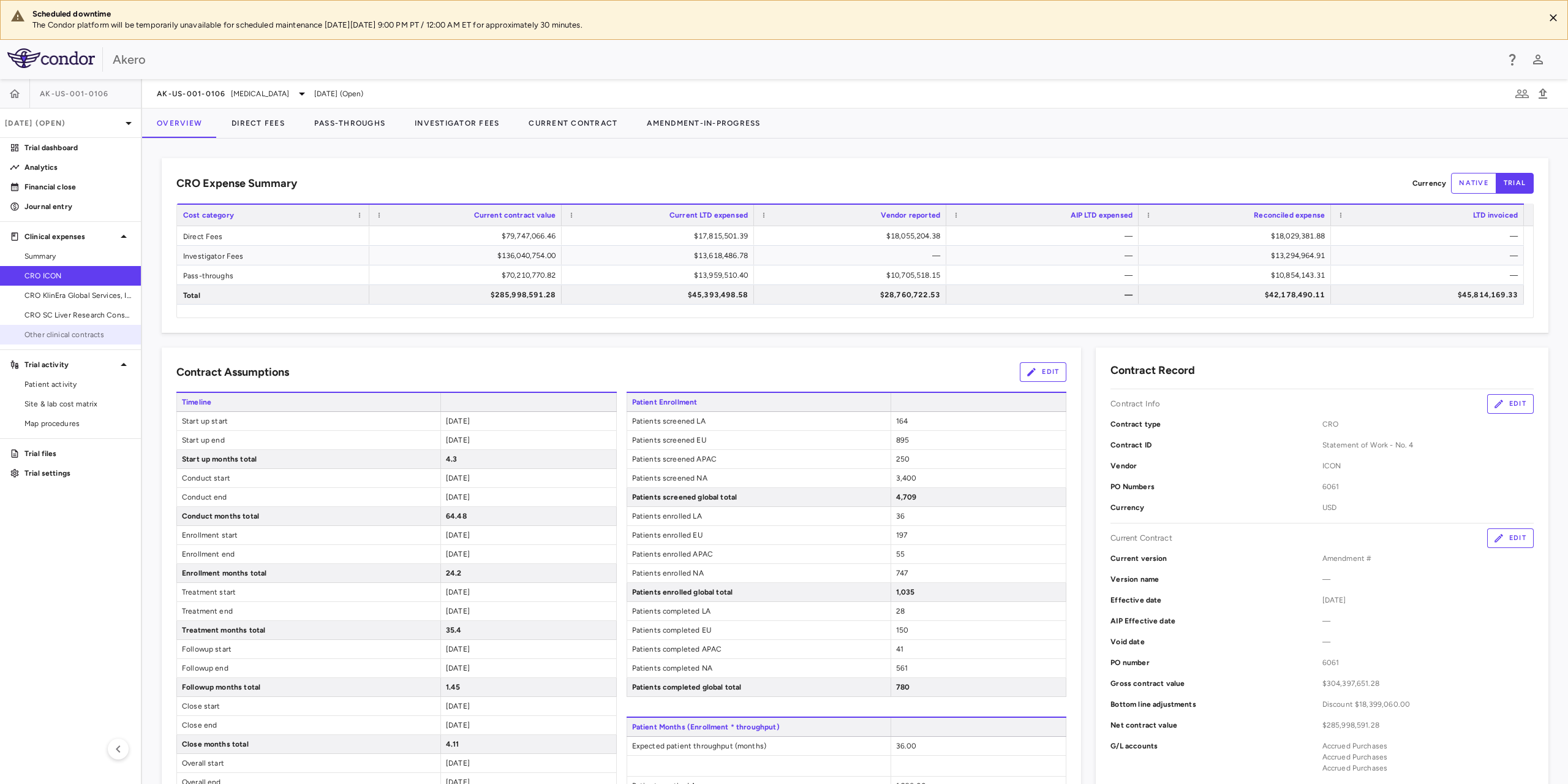
click at [75, 333] on span "Other clinical contracts" at bounding box center [78, 335] width 107 height 11
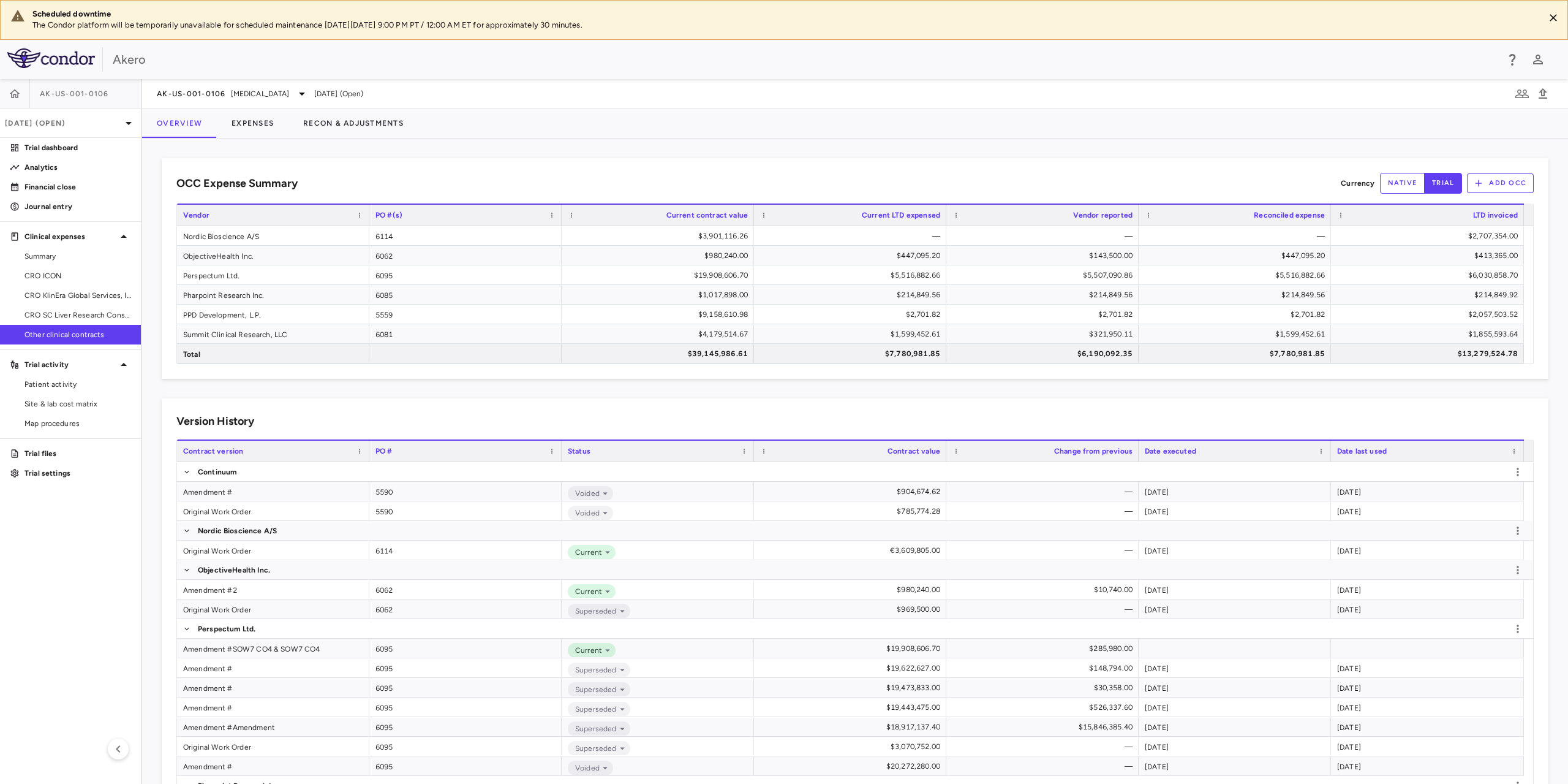
drag, startPoint x: 692, startPoint y: 163, endPoint x: 707, endPoint y: 192, distance: 32.6
click at [692, 163] on div "OCC Expense Summary Currency native trial Add OCC Drag here to set row groups D…" at bounding box center [855, 268] width 1387 height 221
click at [844, 166] on div "OCC Expense Summary Currency native trial Add OCC Drag here to set row groups D…" at bounding box center [855, 268] width 1387 height 221
